Goal: Information Seeking & Learning: Learn about a topic

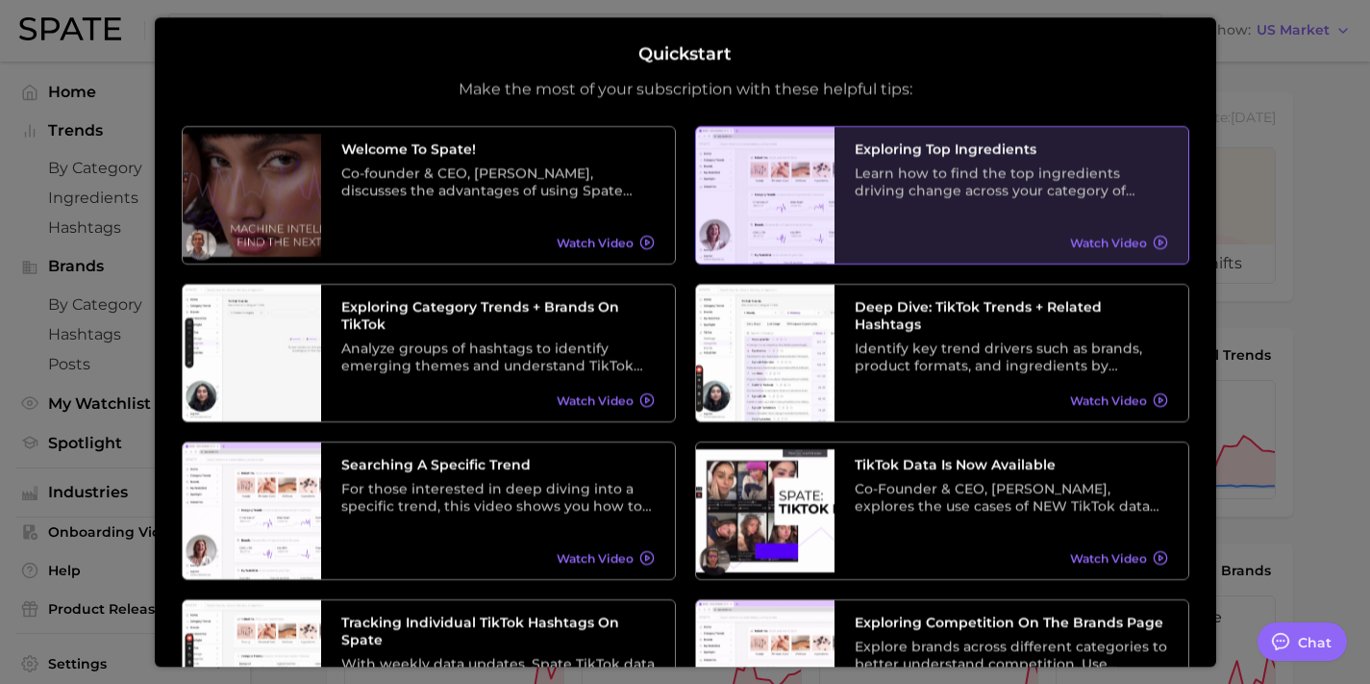
scroll to position [302, 0]
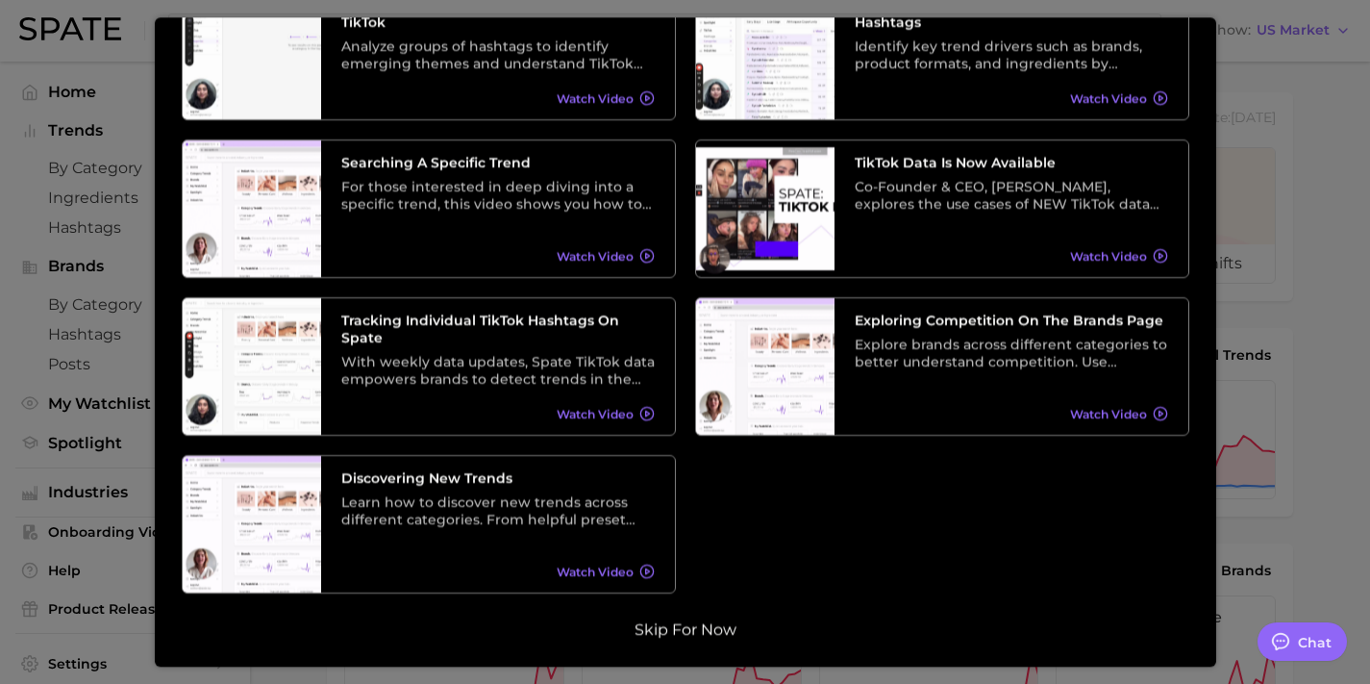
click at [703, 630] on button "Skip for now" at bounding box center [685, 629] width 113 height 19
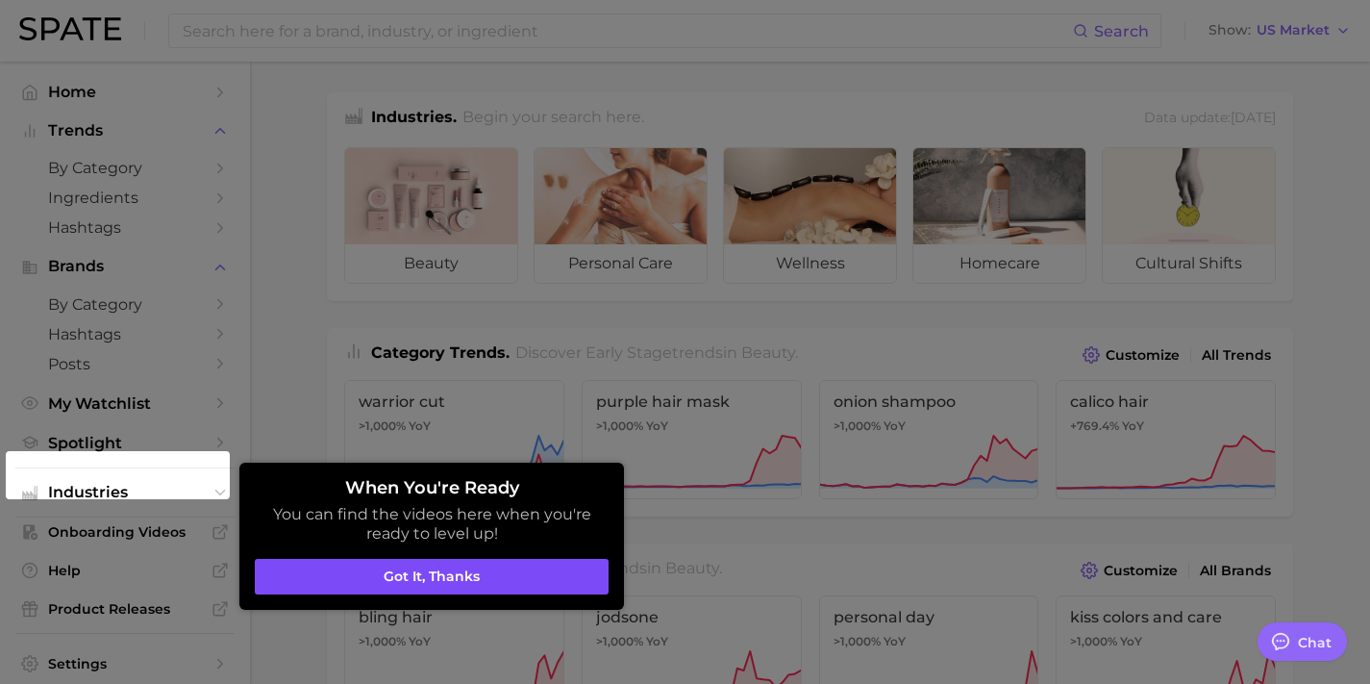
click at [480, 575] on button "Got it, thanks" at bounding box center [432, 577] width 354 height 37
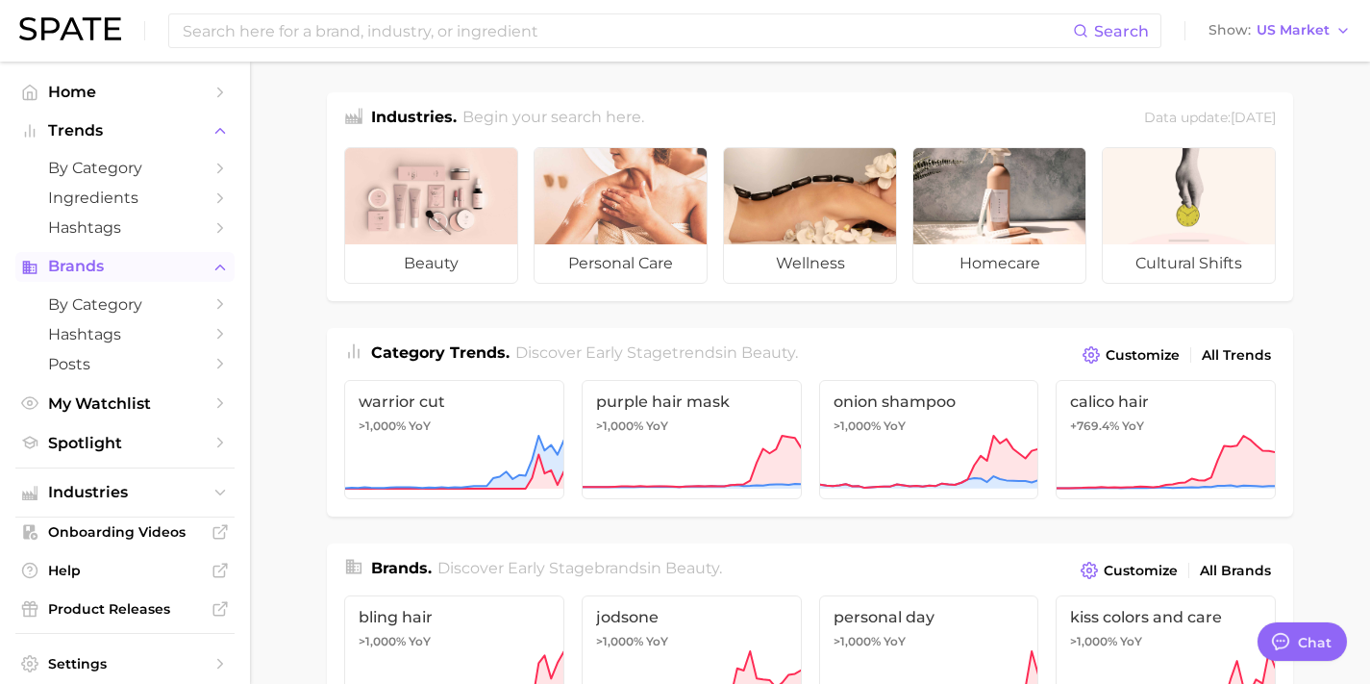
scroll to position [0, 0]
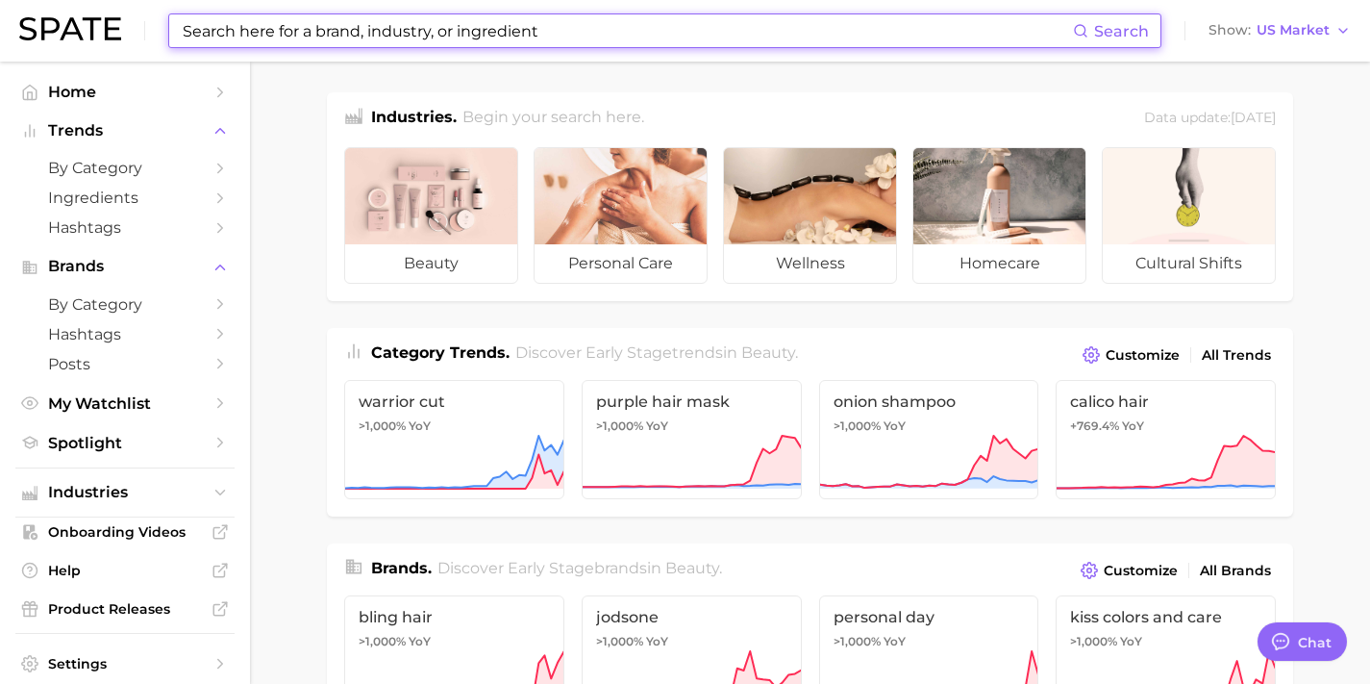
click at [404, 32] on input at bounding box center [627, 30] width 892 height 33
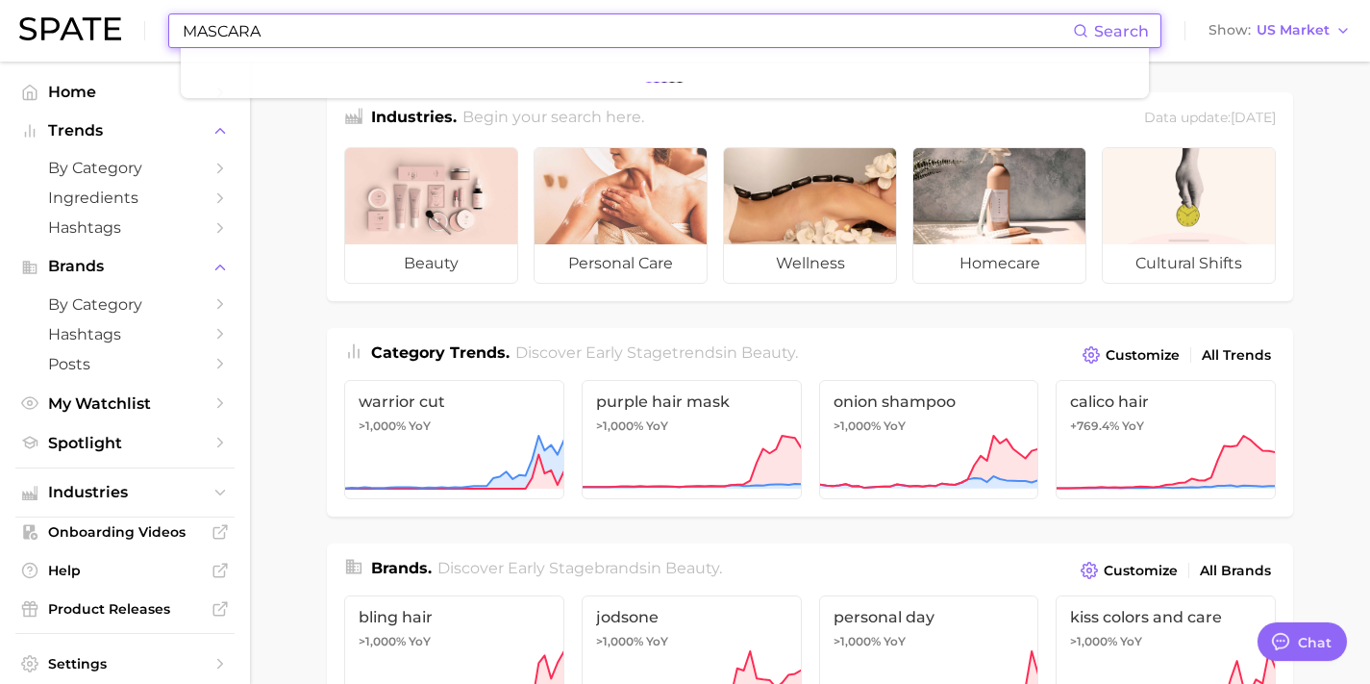
type input "MASCARA"
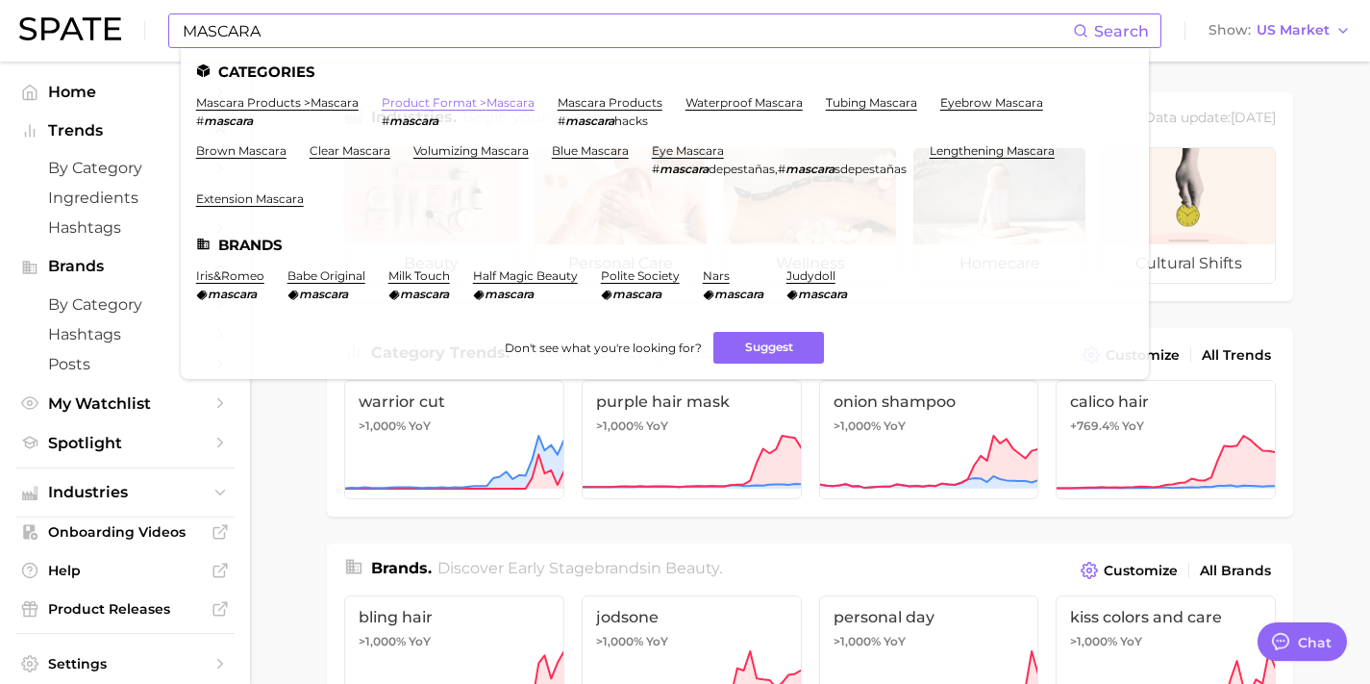
click at [422, 102] on link "product format > mascara" at bounding box center [458, 102] width 153 height 14
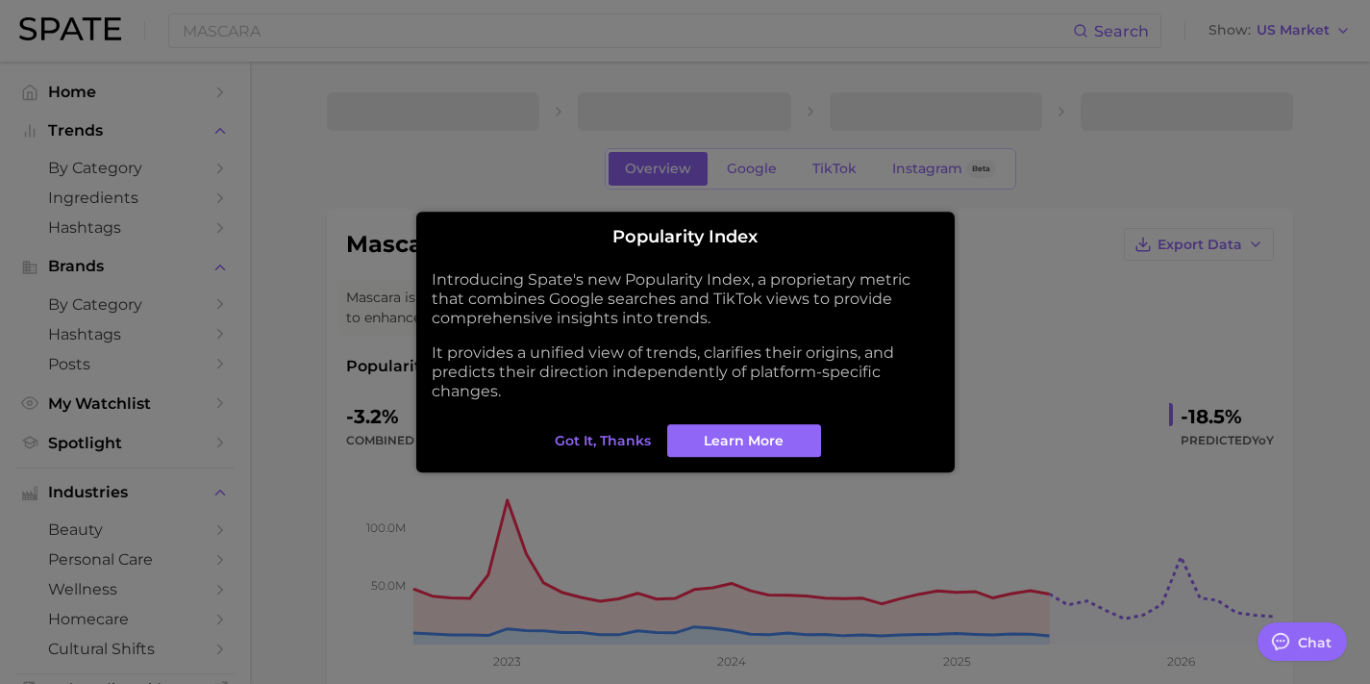
type textarea "x"
click at [632, 442] on span "Got it, thanks" at bounding box center [603, 441] width 96 height 16
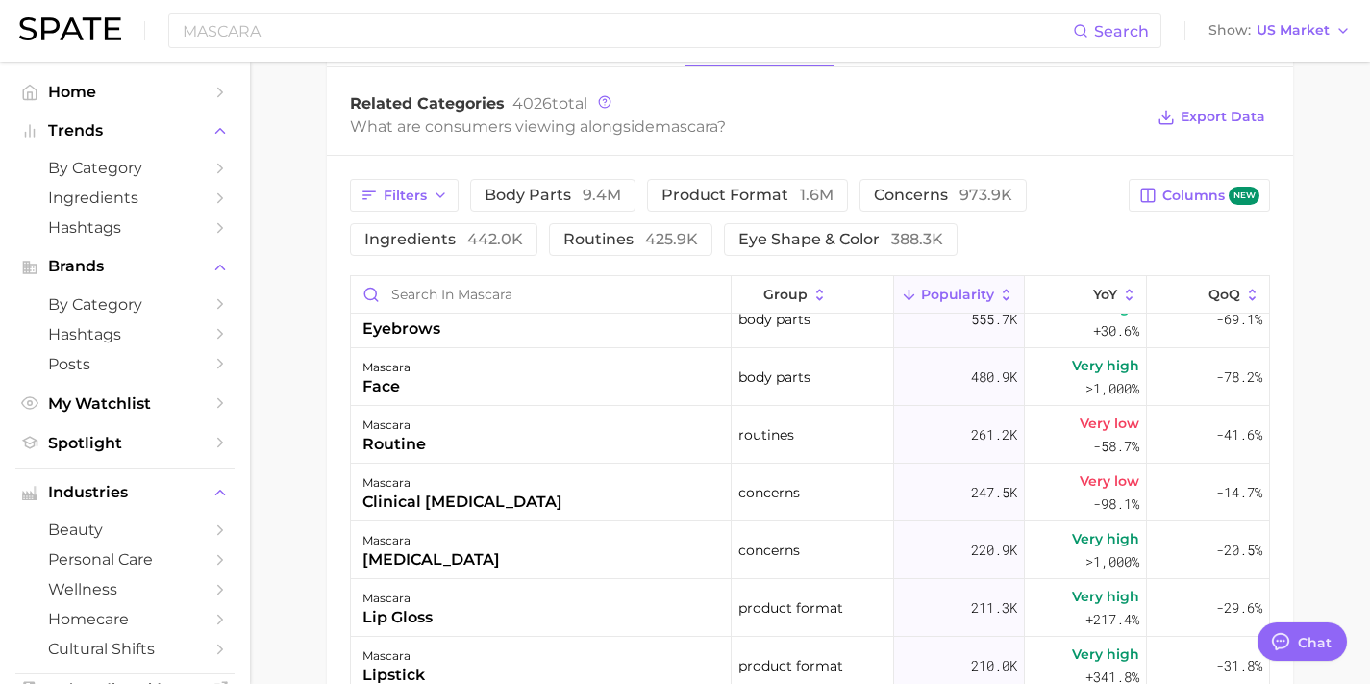
scroll to position [211, 0]
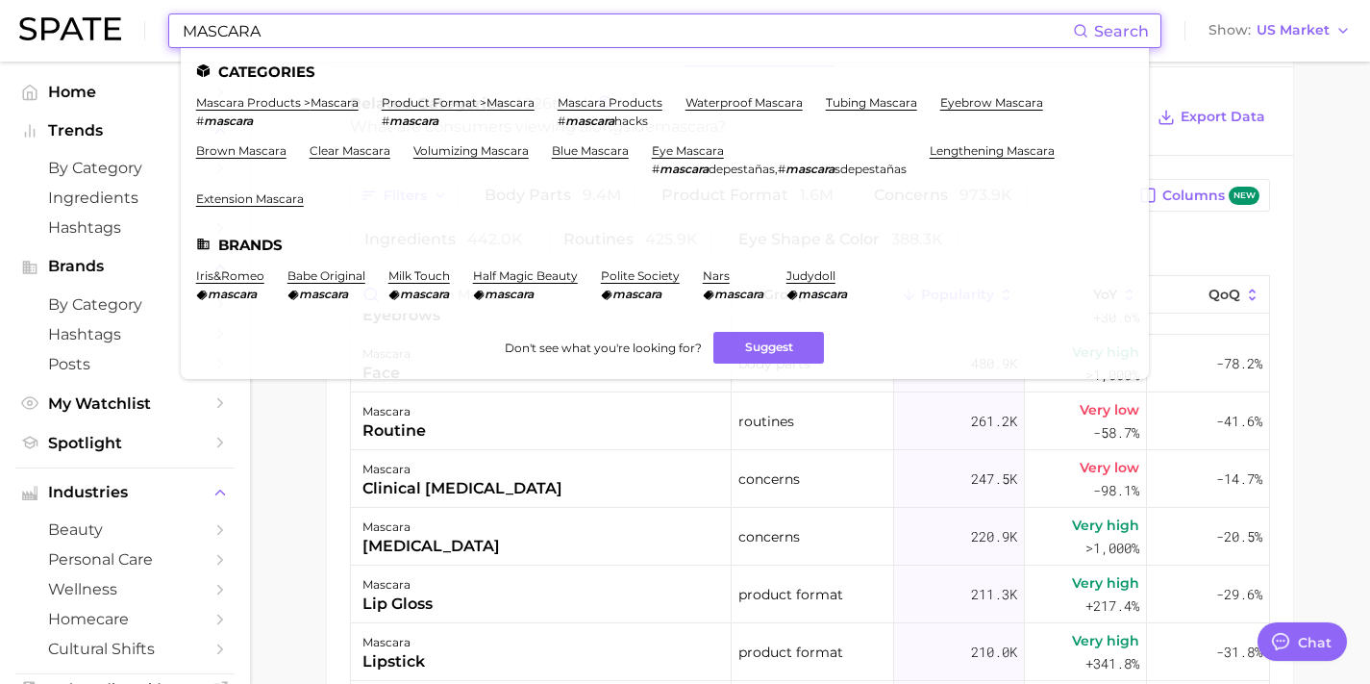
click at [334, 25] on input "MASCARA" at bounding box center [627, 30] width 892 height 33
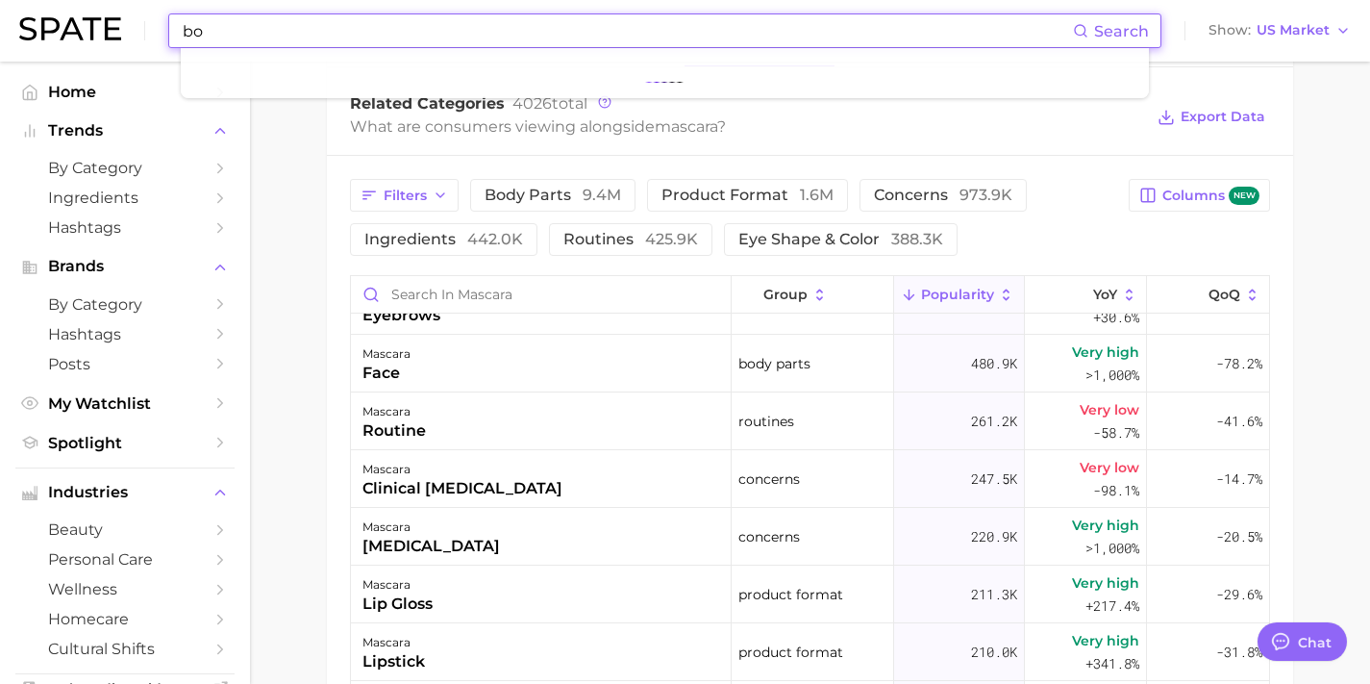
type input "b"
type input "lashes"
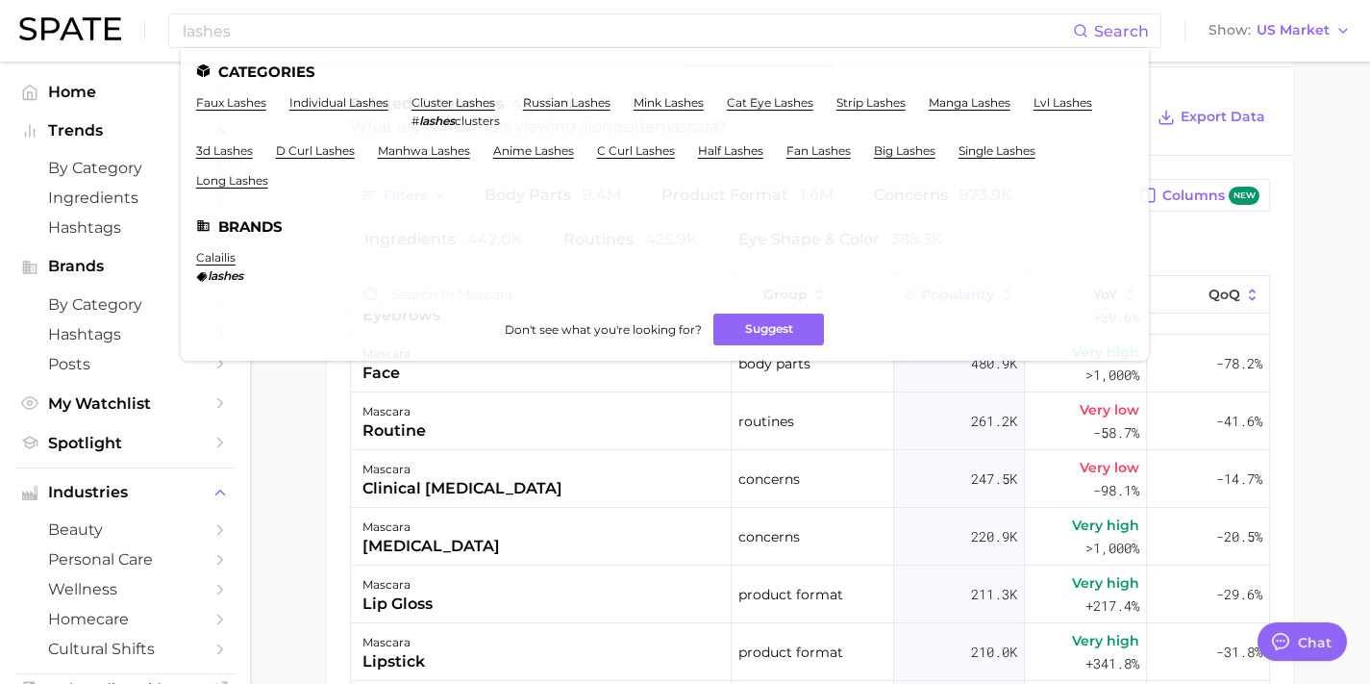
click at [300, 429] on main "mascara Overview Google TikTok Instagram Beta mascara Add to Watchlist Export D…" at bounding box center [810, 107] width 1120 height 1942
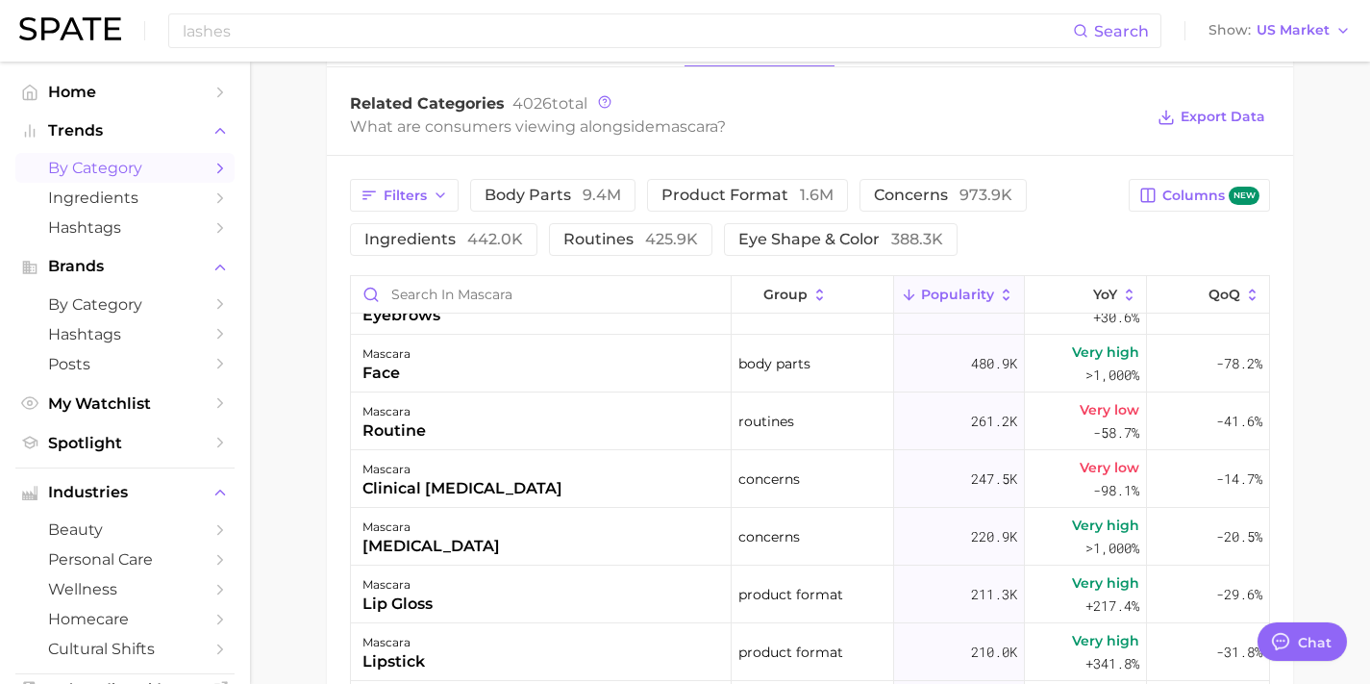
click at [98, 179] on link "by Category" at bounding box center [124, 168] width 219 height 30
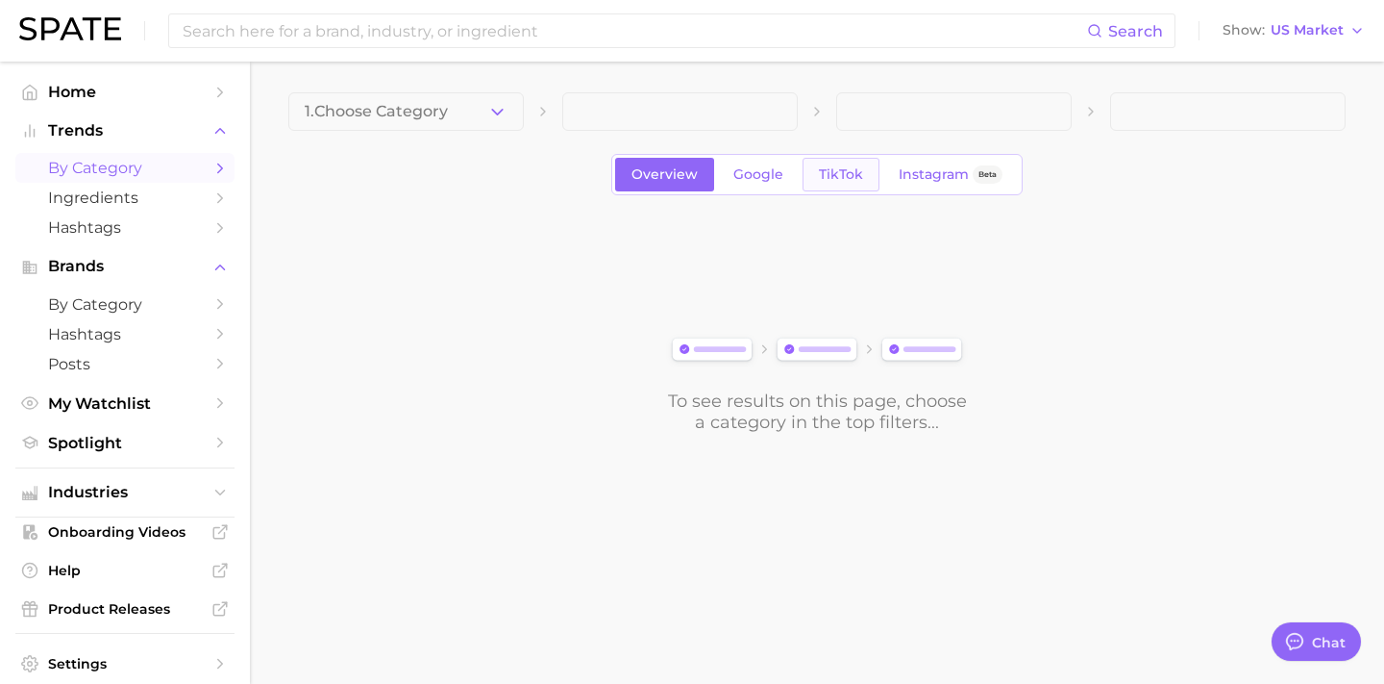
click at [828, 179] on span "TikTok" at bounding box center [841, 174] width 44 height 16
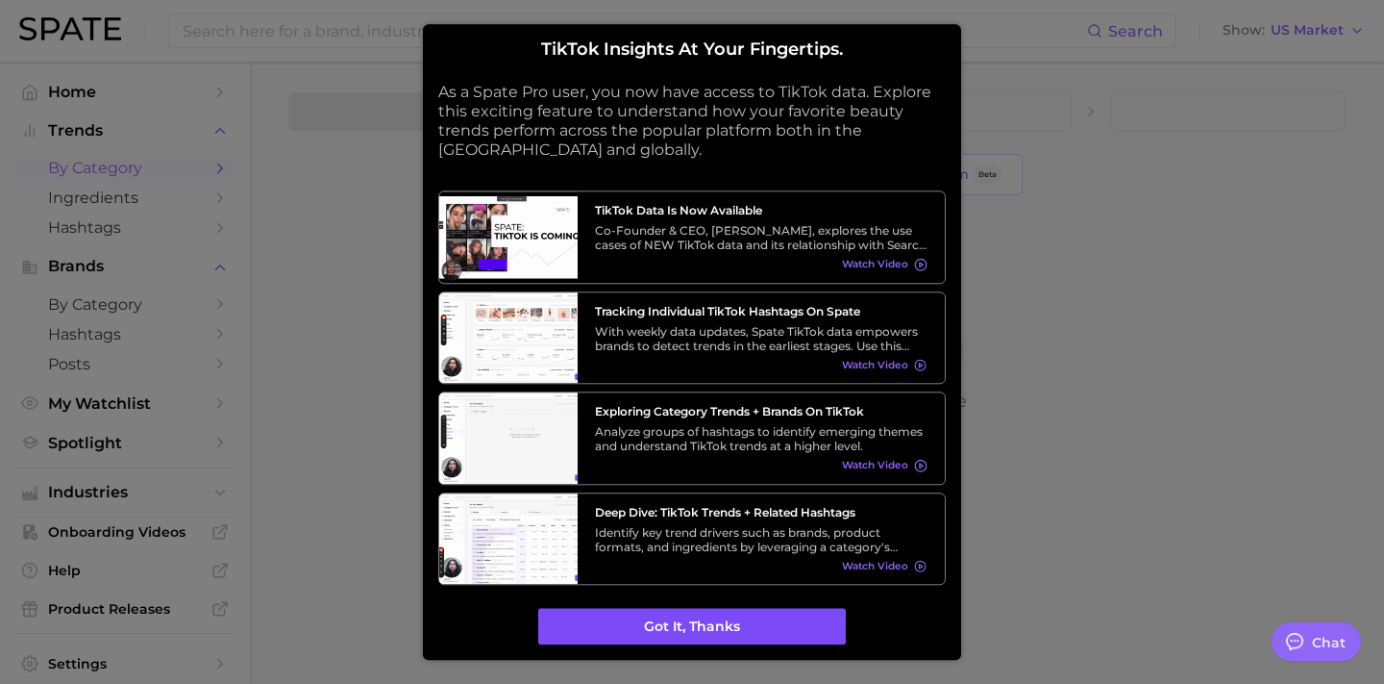
click at [674, 619] on button "Got it, thanks" at bounding box center [692, 627] width 308 height 37
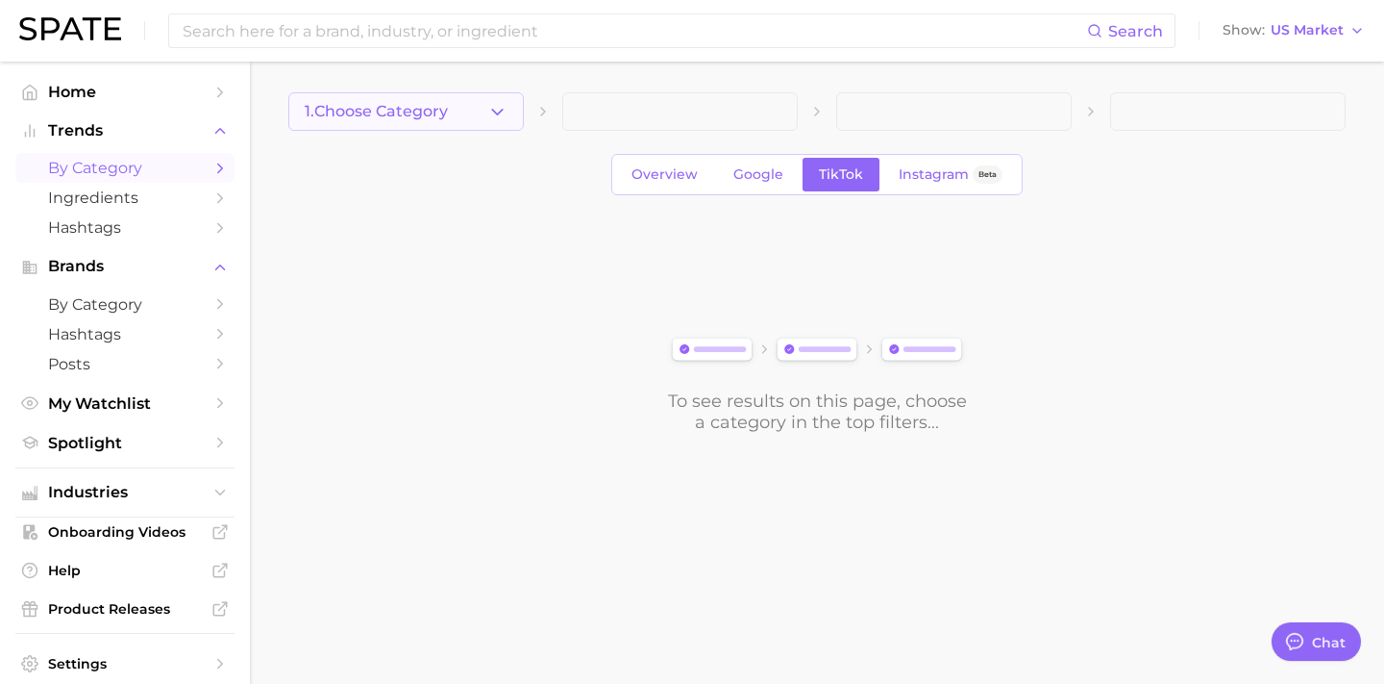
click at [458, 104] on button "1. Choose Category" at bounding box center [406, 111] width 236 height 38
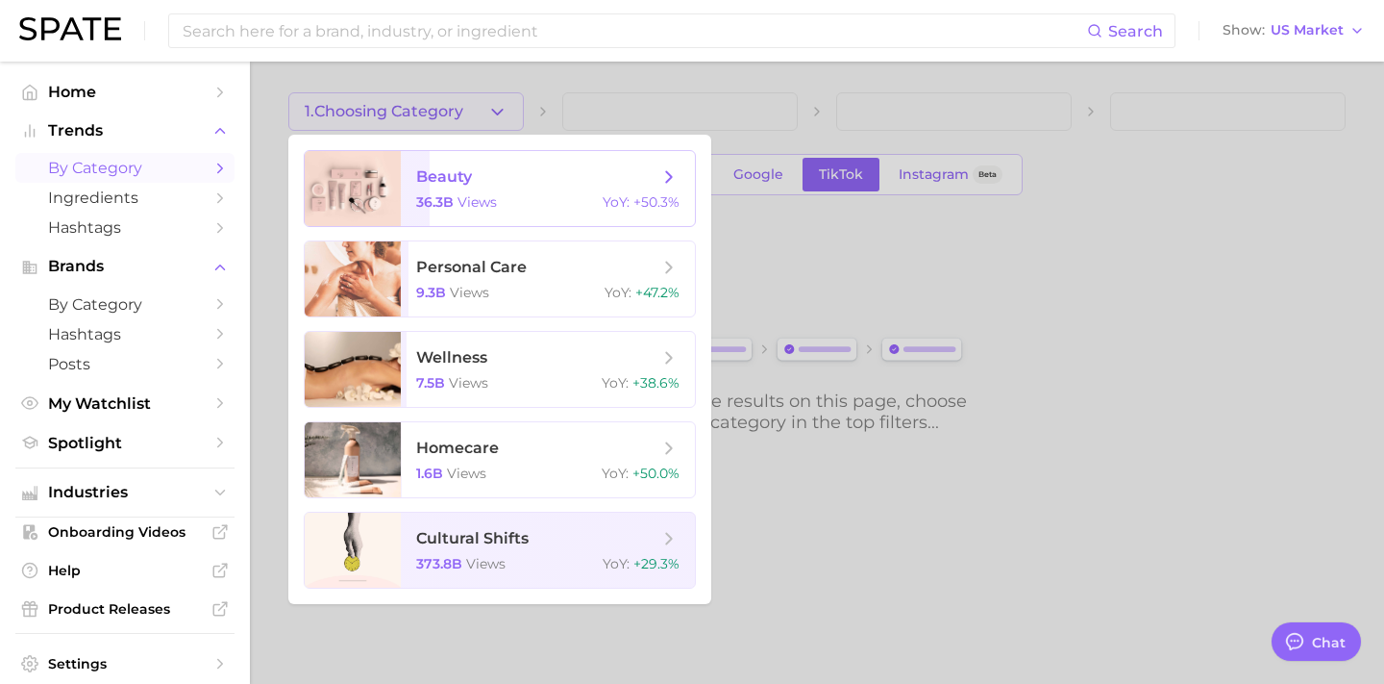
click at [501, 187] on span "beauty 36.3b views YoY : +50.3%" at bounding box center [548, 188] width 294 height 75
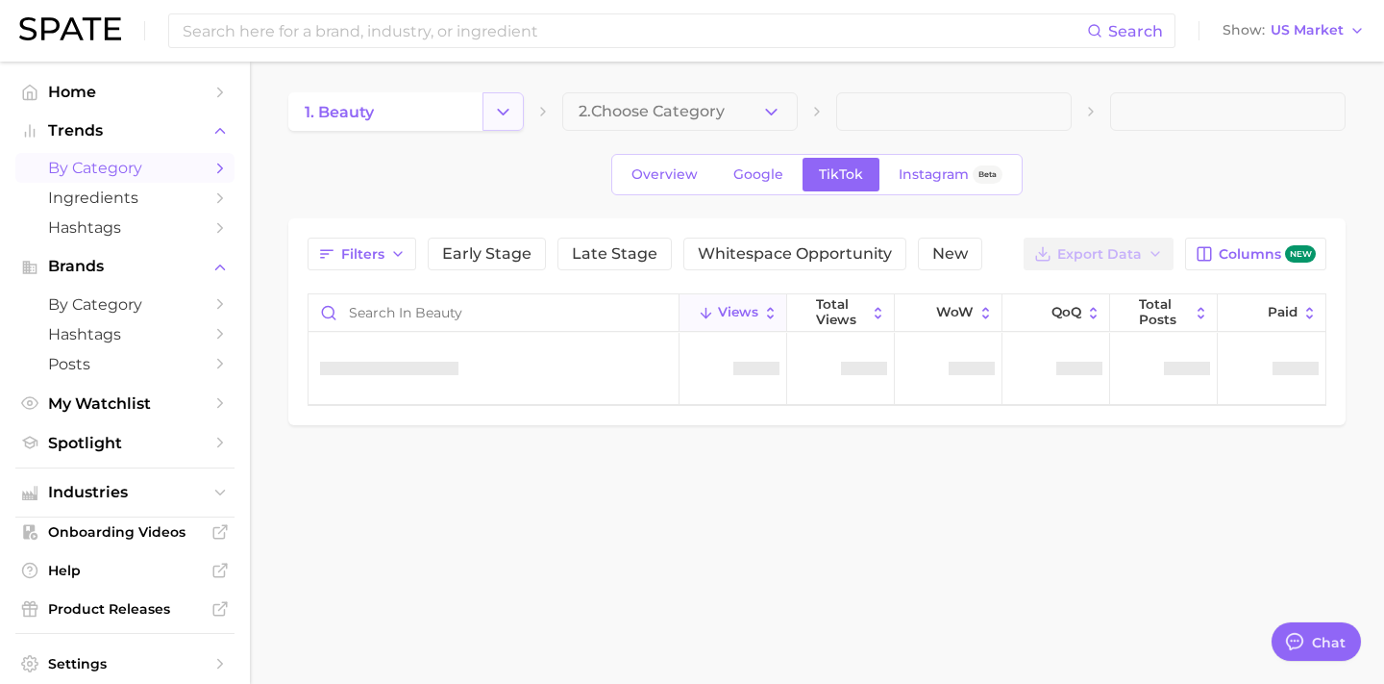
click at [508, 116] on icon "Change Category" at bounding box center [503, 112] width 20 height 20
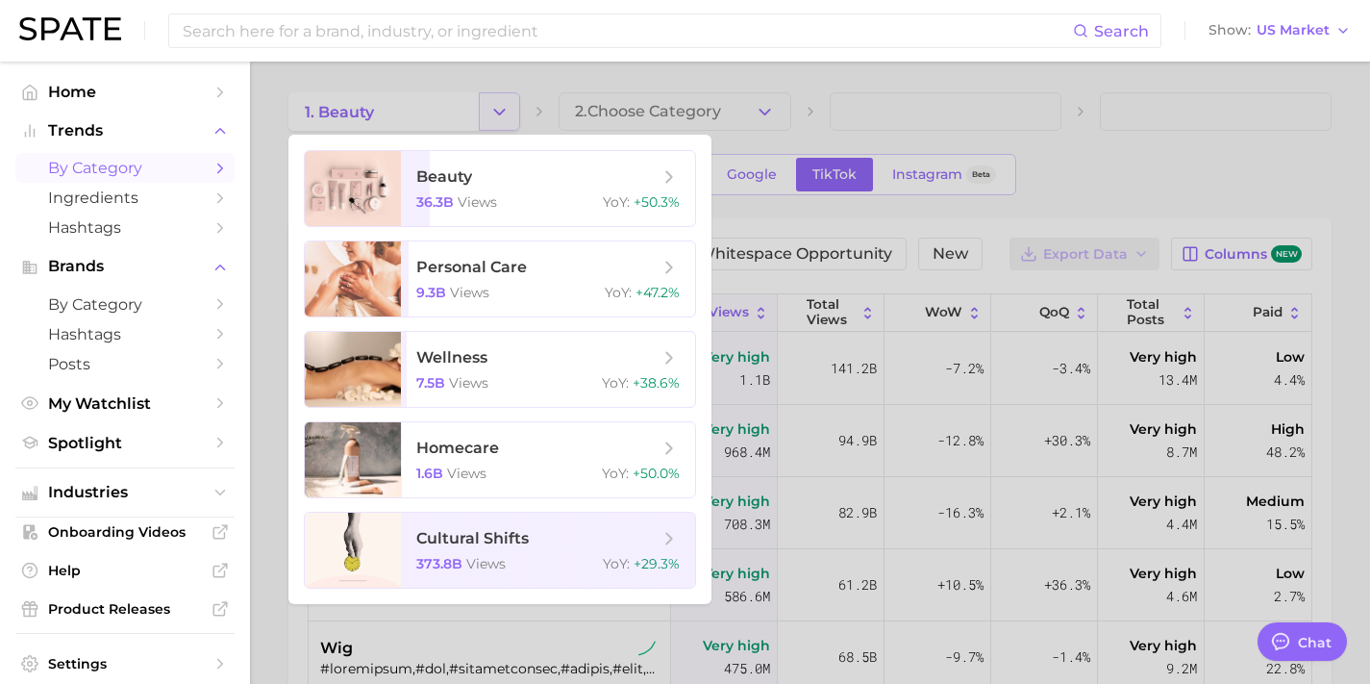
type textarea "x"
click at [503, 290] on div "9.3b views YoY : +47.2%" at bounding box center [547, 292] width 263 height 17
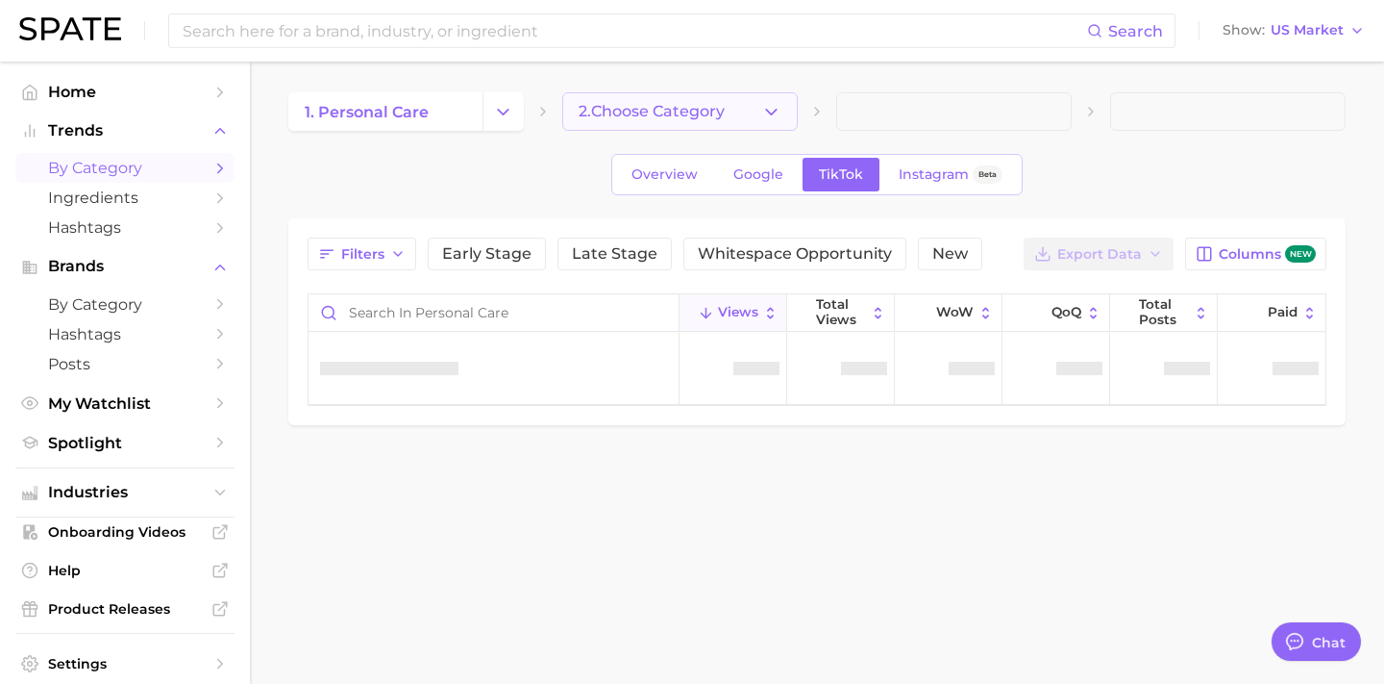
click at [674, 112] on span "2. Choose Category" at bounding box center [652, 111] width 146 height 17
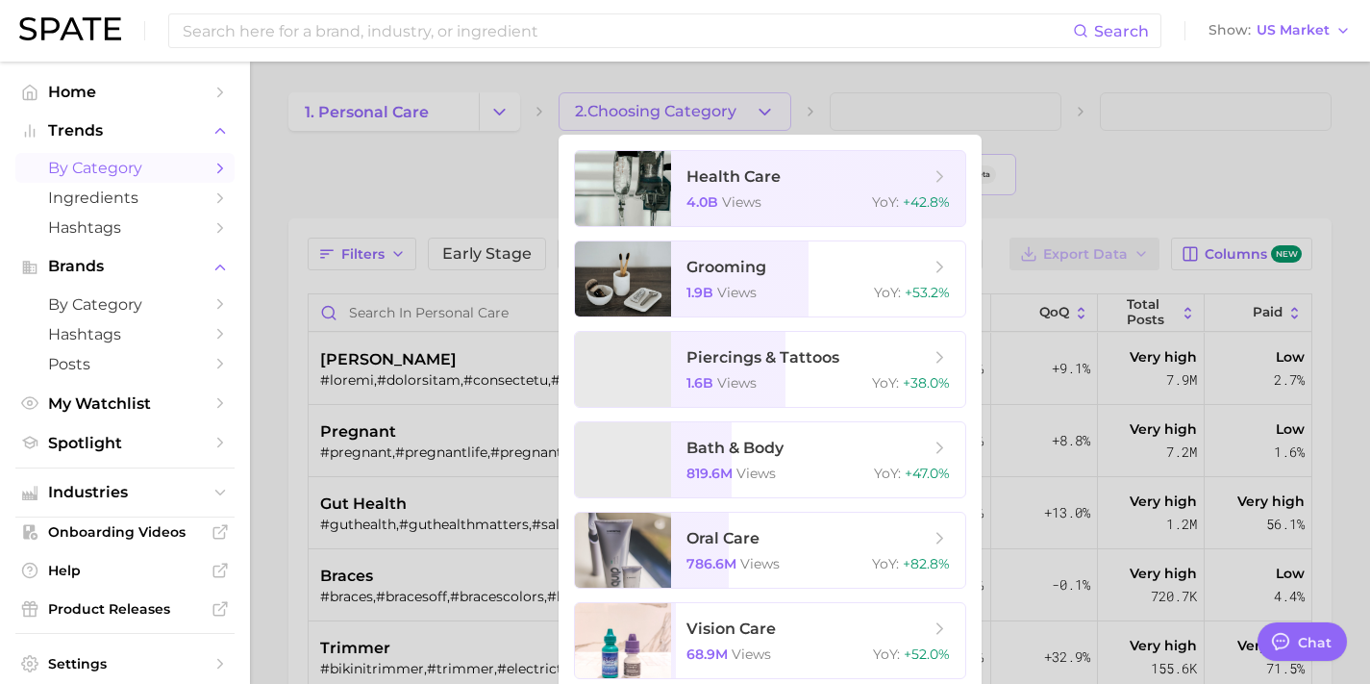
click at [674, 112] on div at bounding box center [685, 342] width 1370 height 684
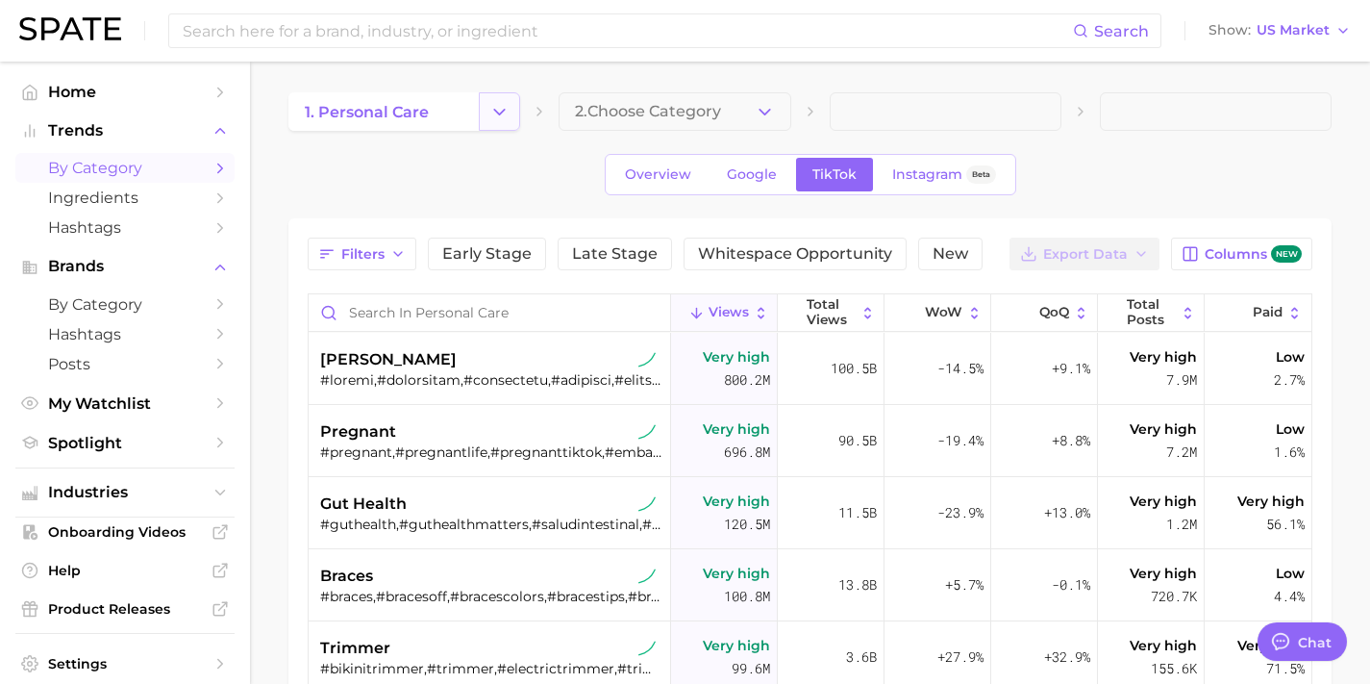
click at [491, 110] on icon "Change Category" at bounding box center [499, 112] width 20 height 20
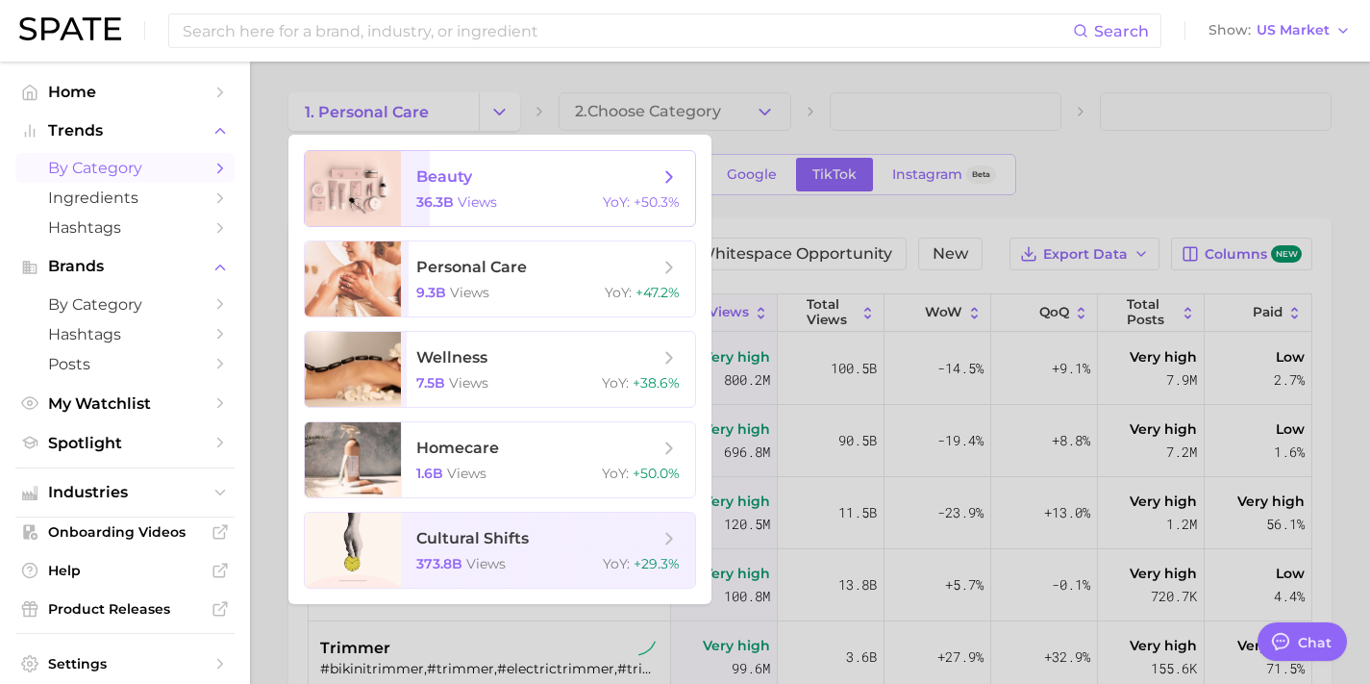
click at [493, 181] on span "beauty" at bounding box center [537, 176] width 242 height 21
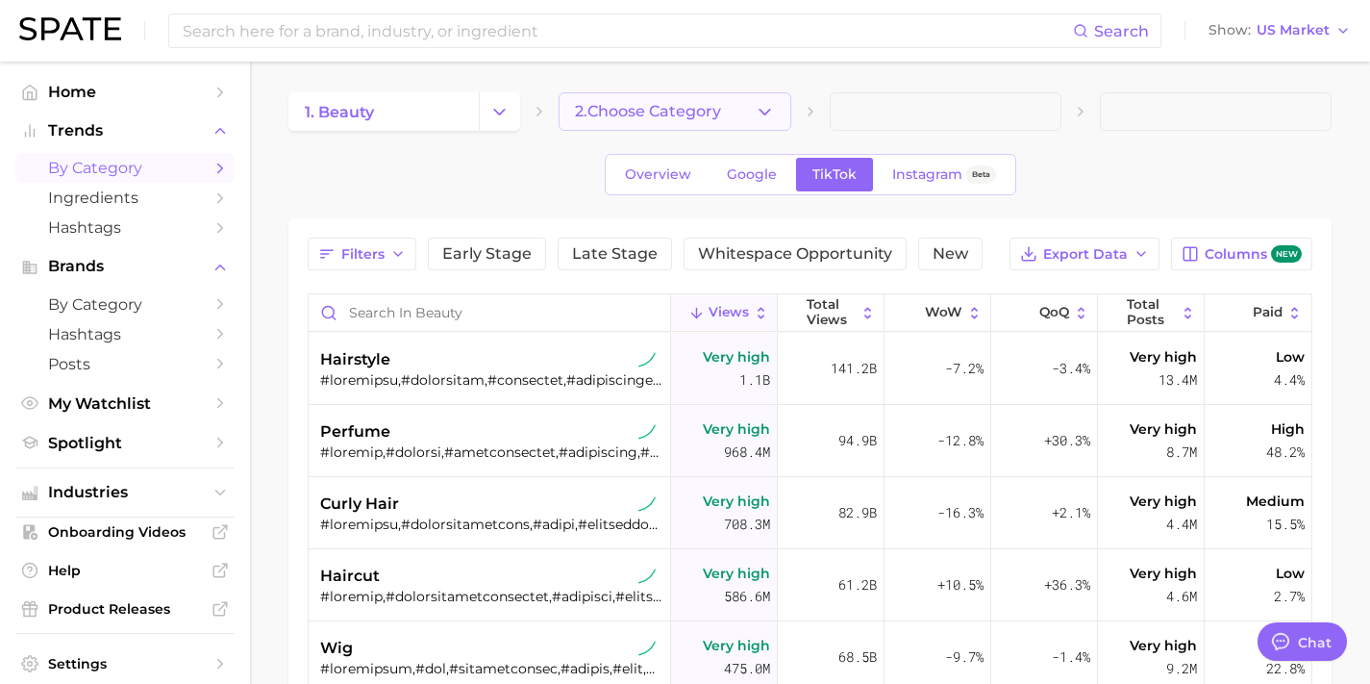
click at [697, 125] on button "2. Choose Category" at bounding box center [675, 111] width 232 height 38
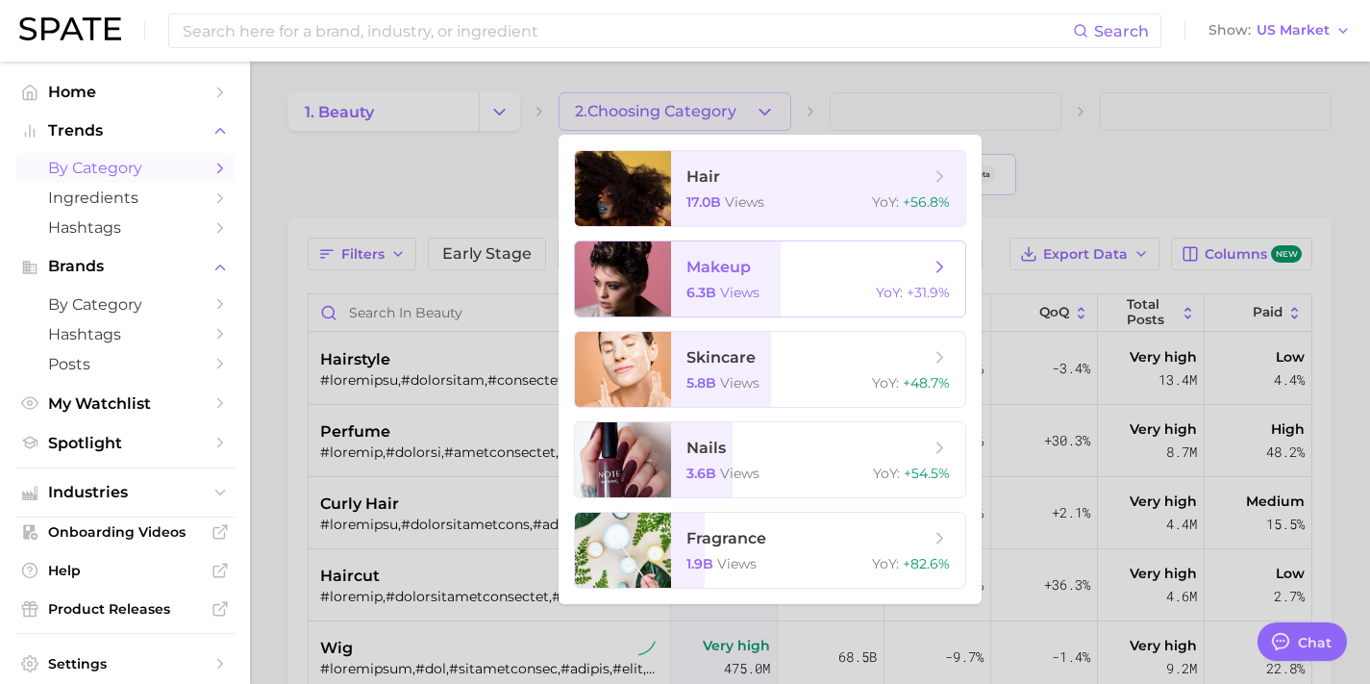
click at [795, 289] on div "6.3b views YoY : +31.9%" at bounding box center [817, 292] width 263 height 17
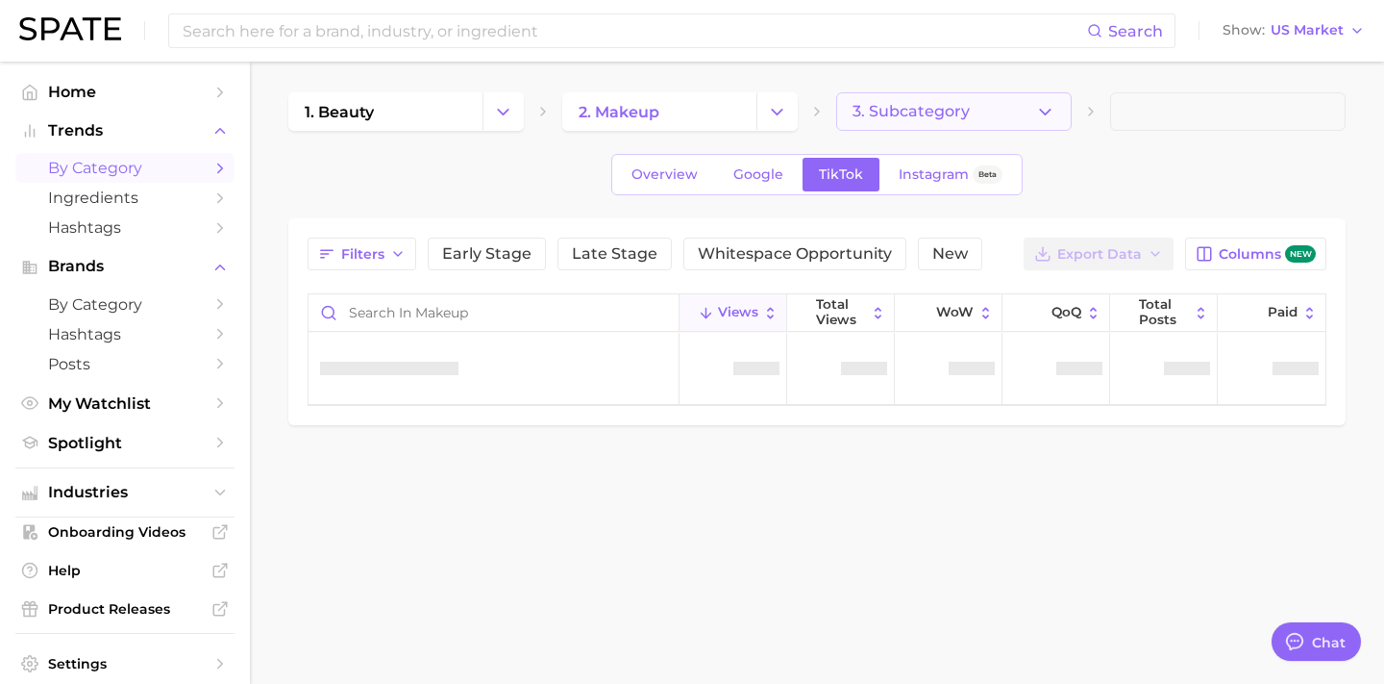
click at [942, 117] on span "3. Subcategory" at bounding box center [911, 111] width 117 height 17
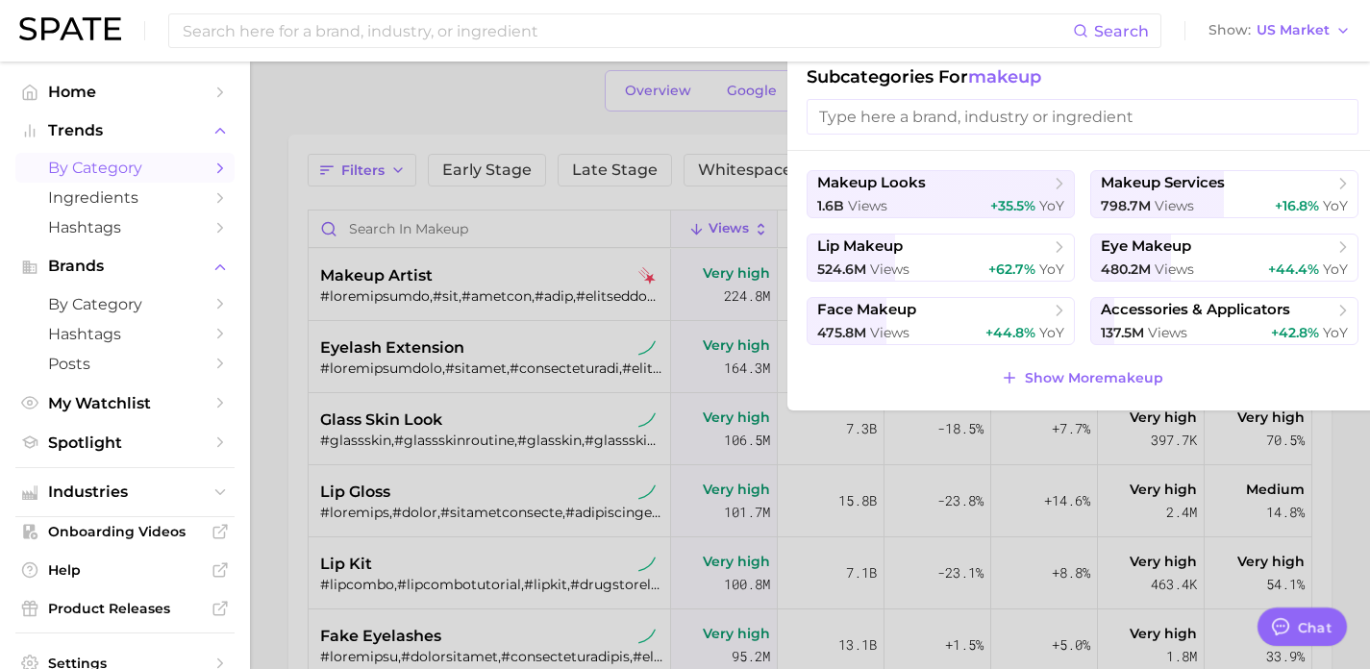
scroll to position [85, 0]
click at [1034, 377] on span "Show More makeup" at bounding box center [1094, 377] width 138 height 16
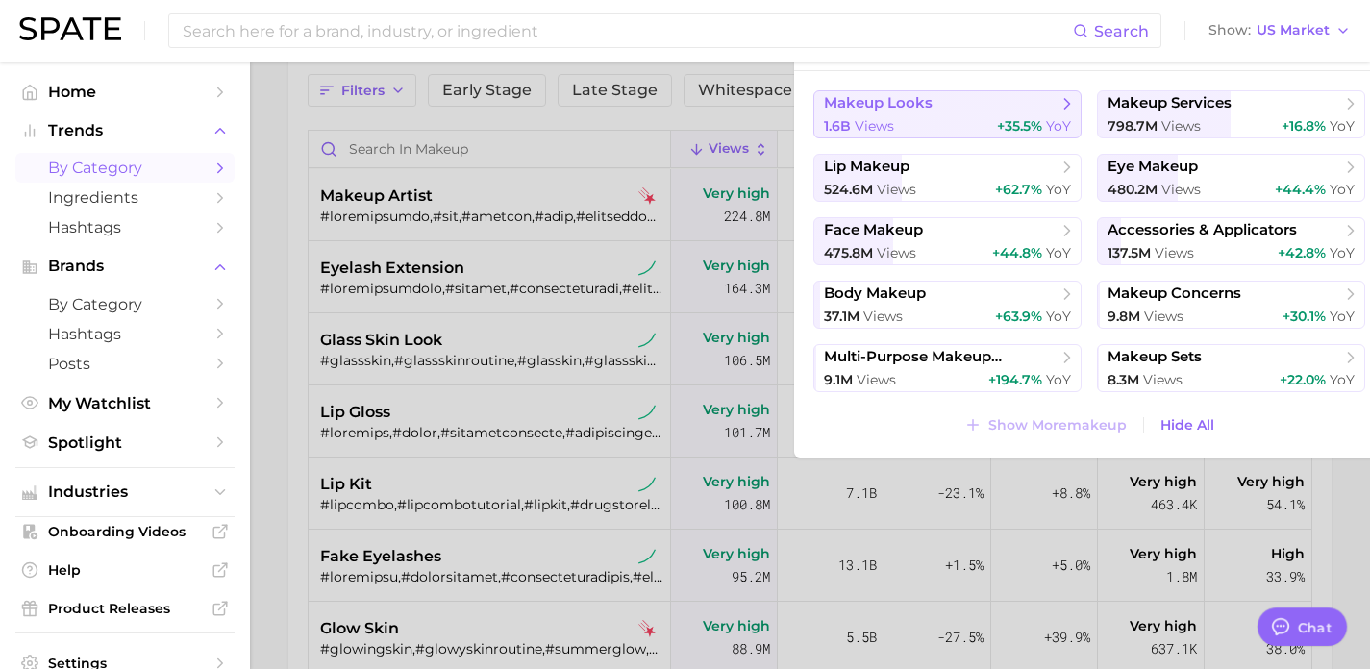
scroll to position [167, 0]
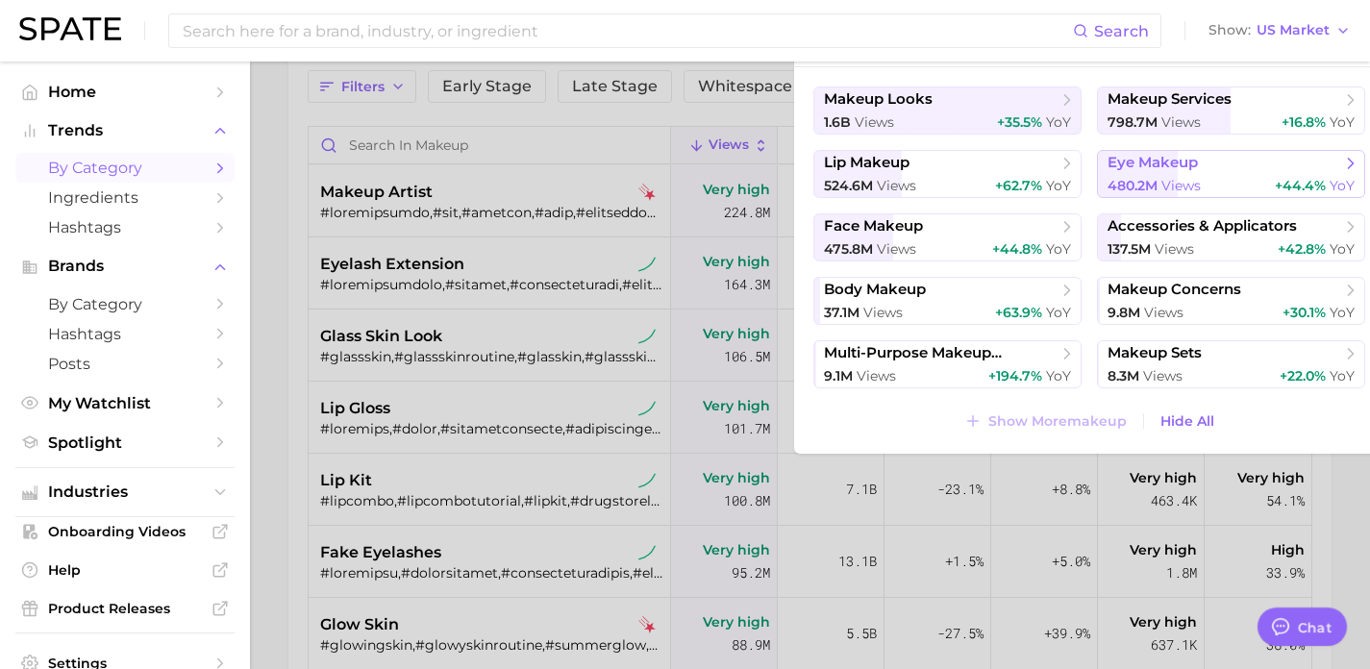
click at [1189, 165] on span "eye makeup" at bounding box center [1152, 163] width 90 height 18
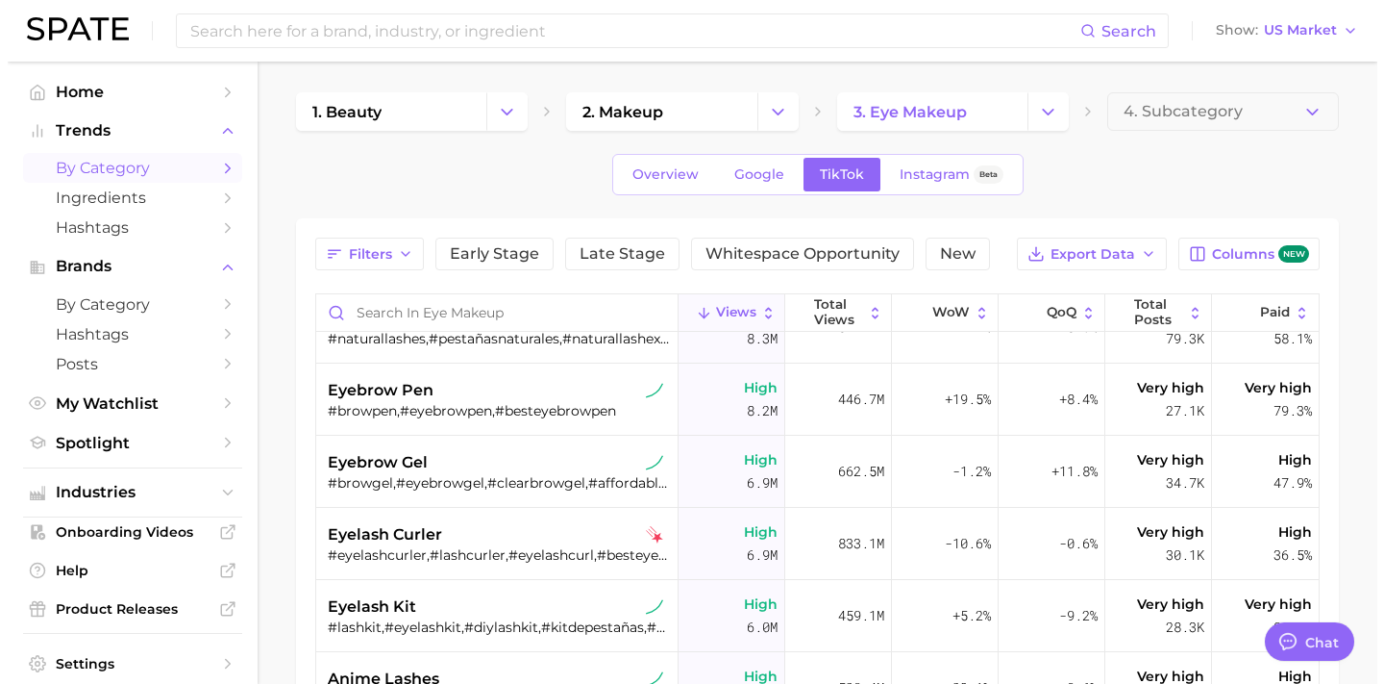
scroll to position [636, 0]
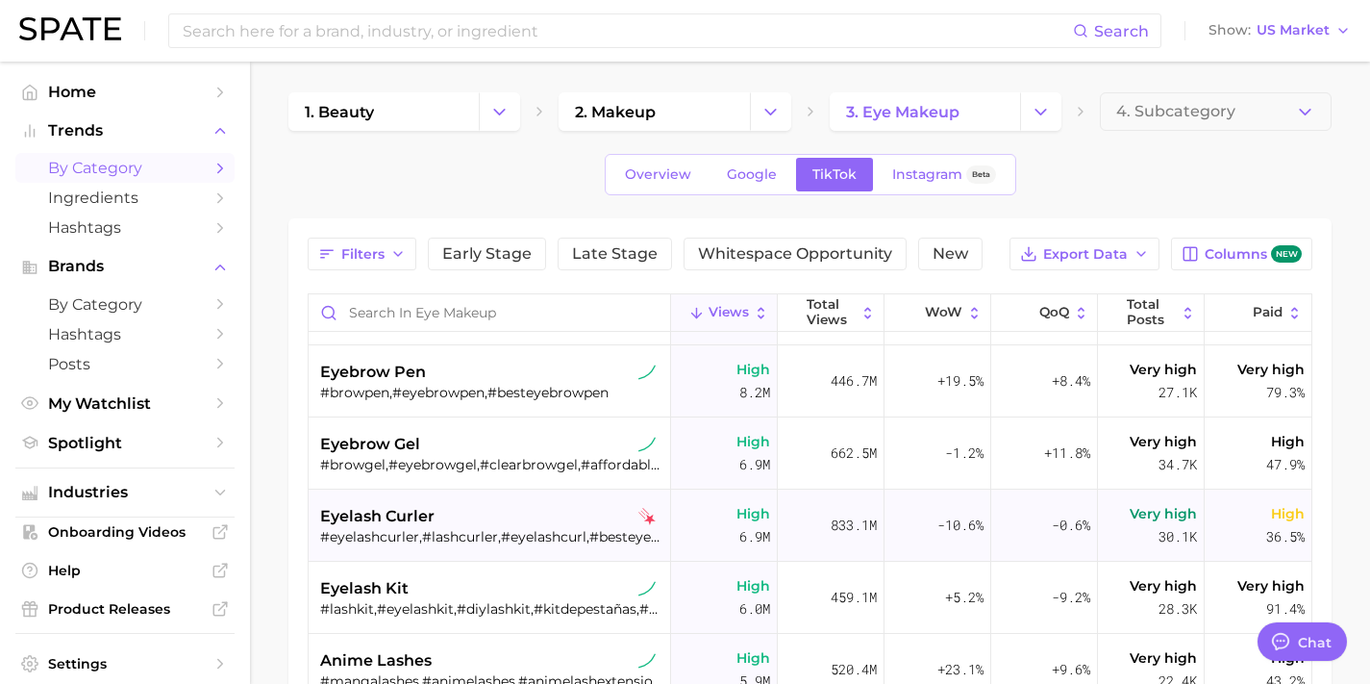
click at [573, 515] on div "eyelash curler" at bounding box center [491, 516] width 343 height 23
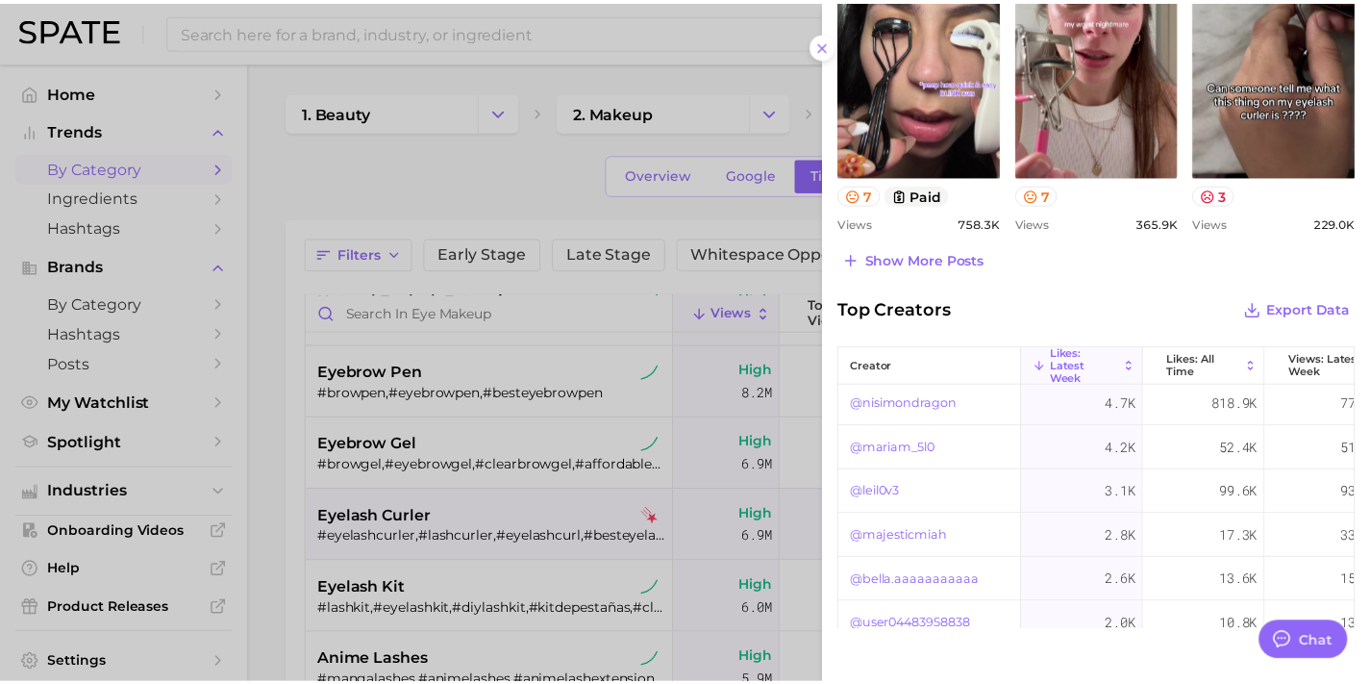
scroll to position [285, 0]
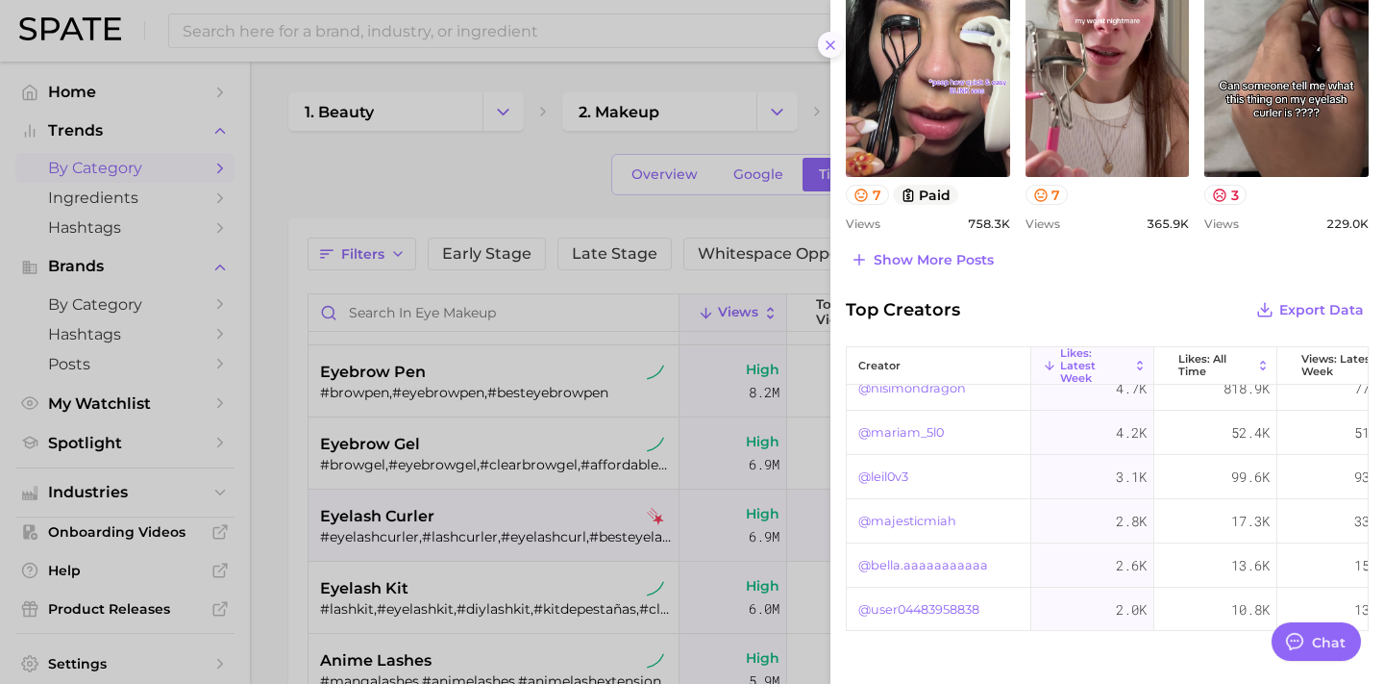
click at [835, 42] on icon at bounding box center [830, 44] width 15 height 15
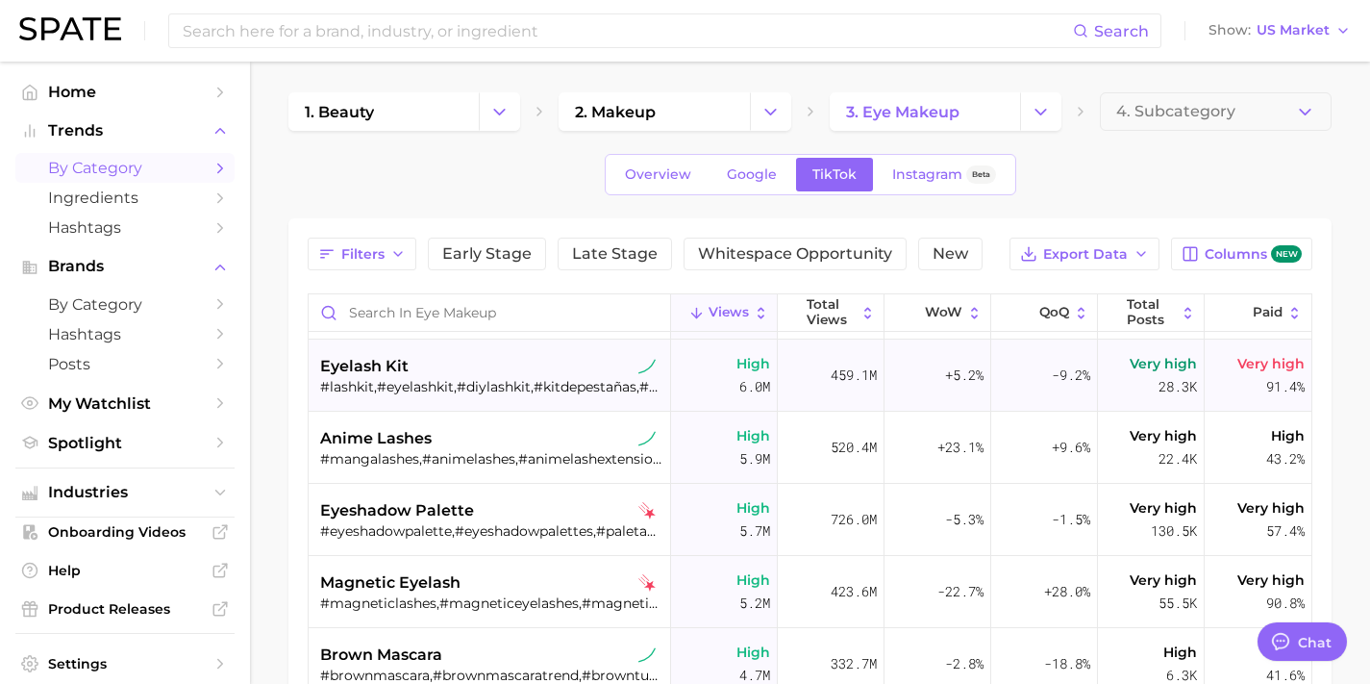
scroll to position [861, 0]
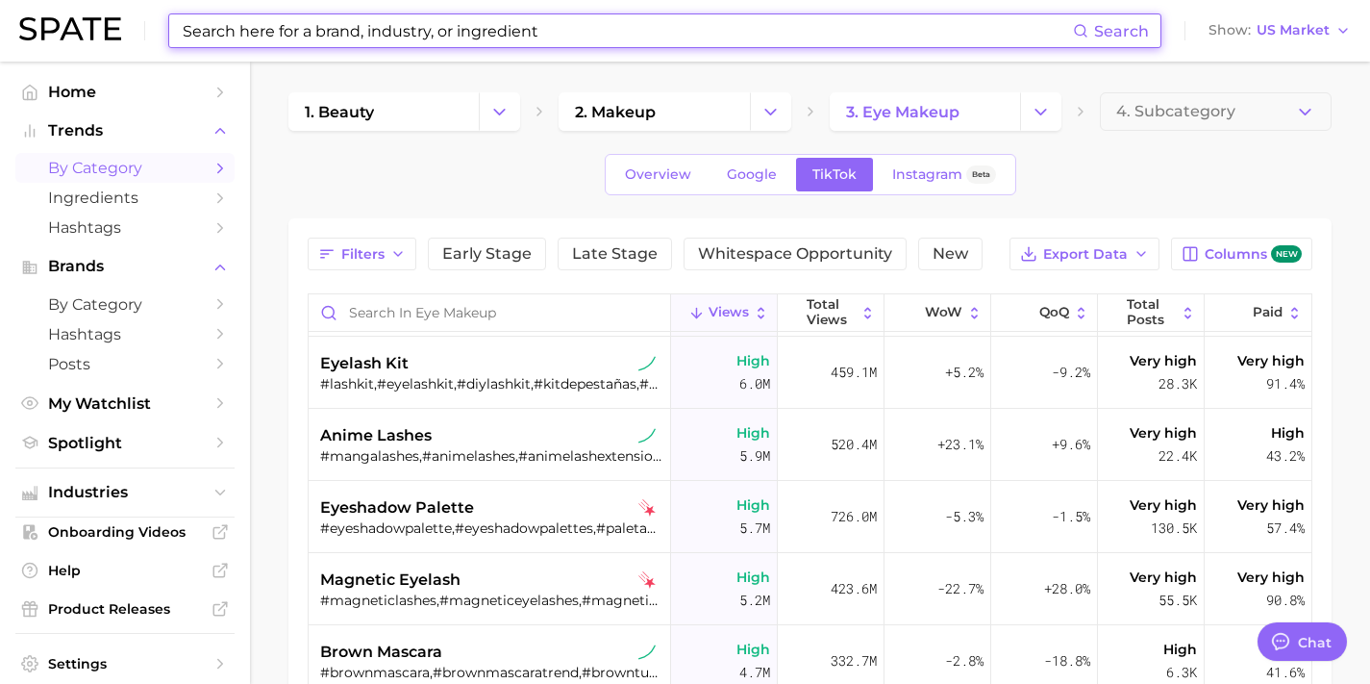
click at [655, 31] on input at bounding box center [627, 30] width 892 height 33
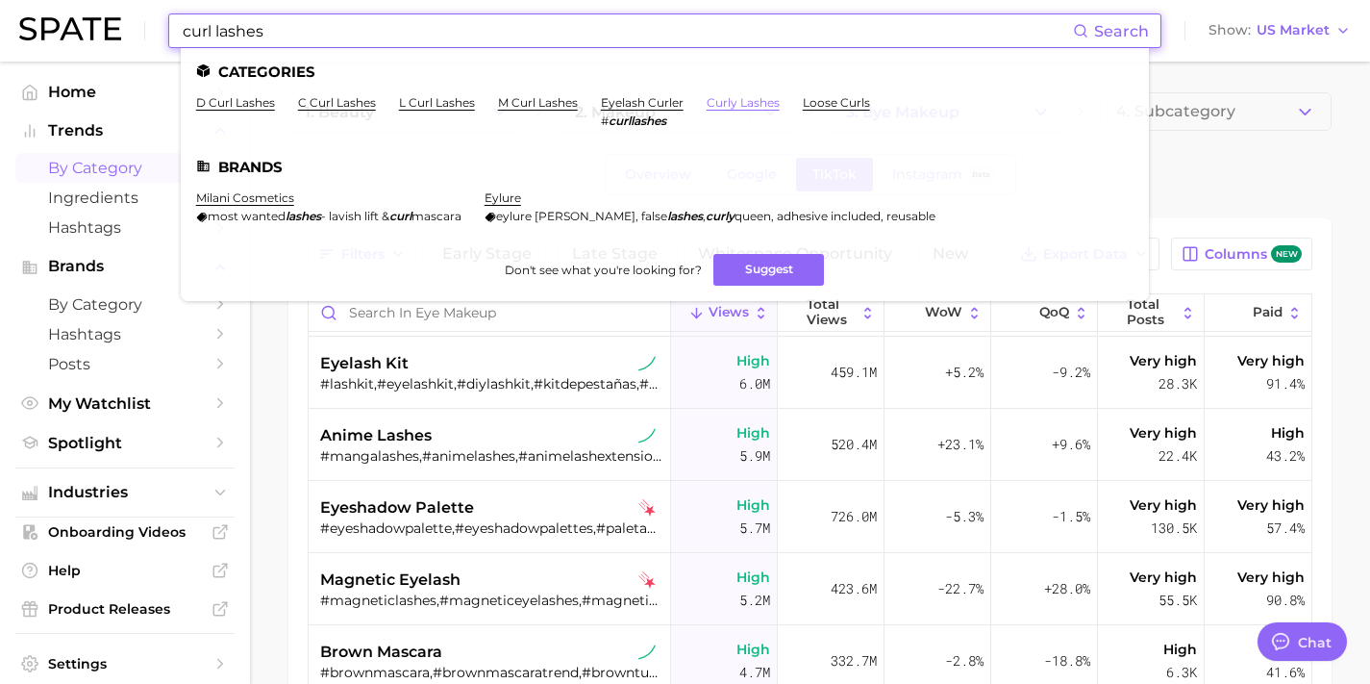
type input "curl lashes"
click at [754, 101] on link "curly lashes" at bounding box center [743, 102] width 73 height 14
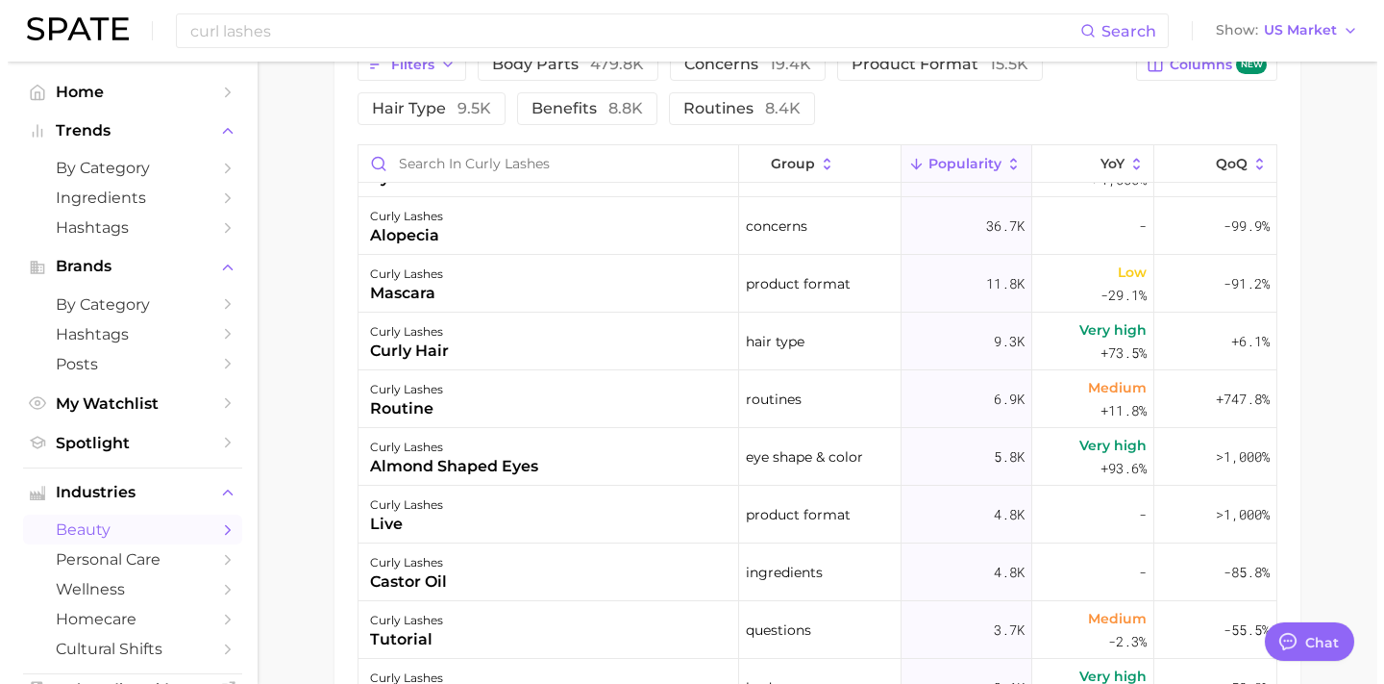
scroll to position [114, 0]
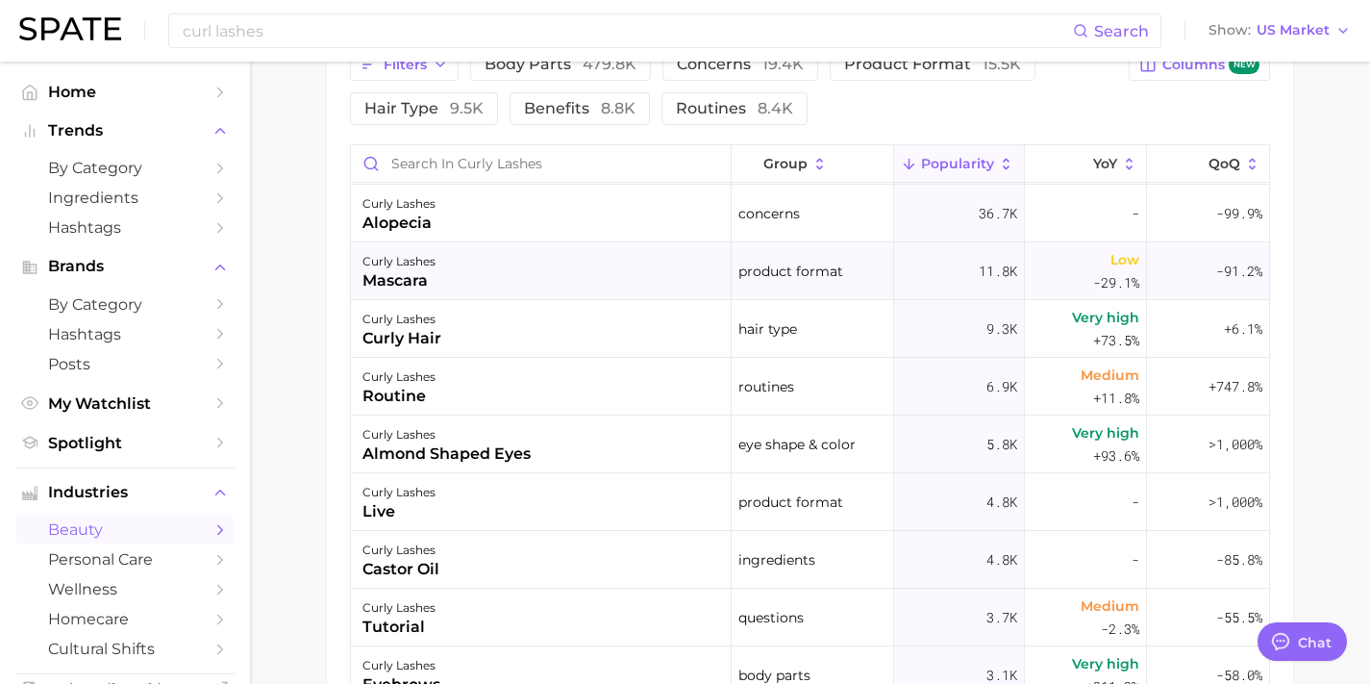
click at [677, 260] on div "curly lashes mascara" at bounding box center [541, 271] width 381 height 58
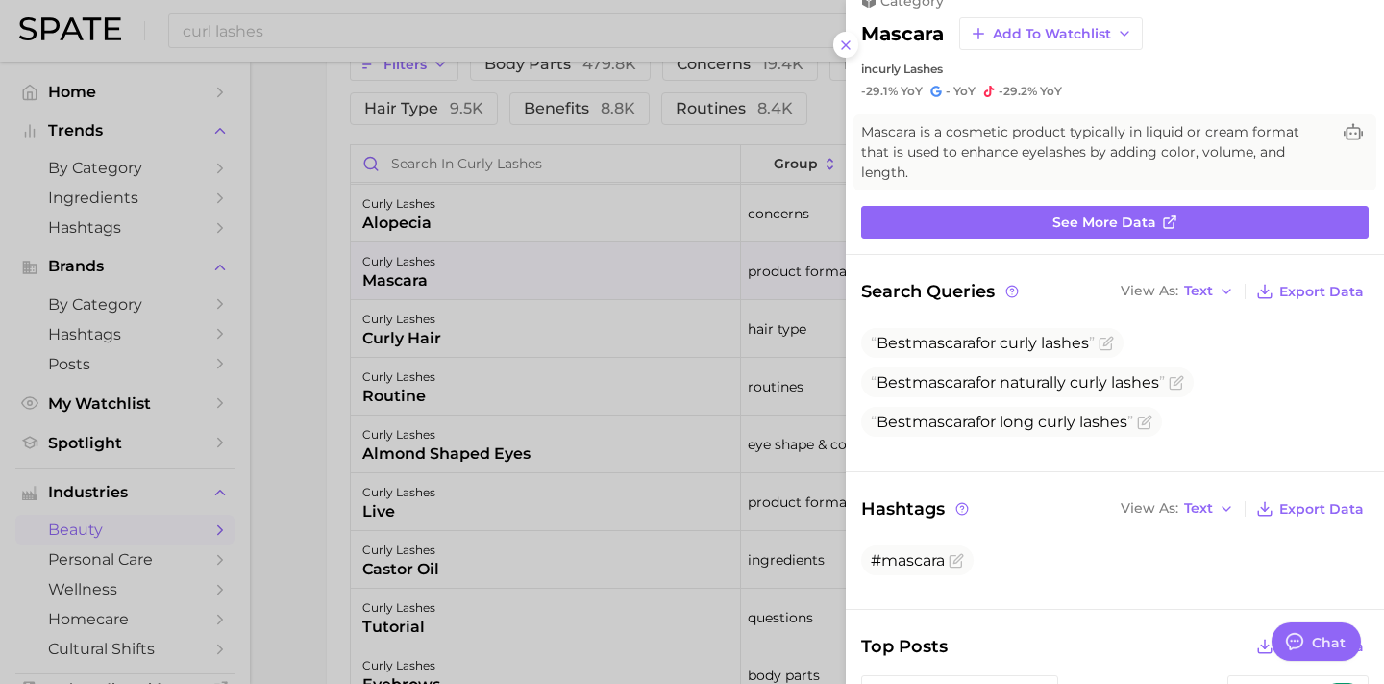
scroll to position [0, 0]
